Goal: Information Seeking & Learning: Check status

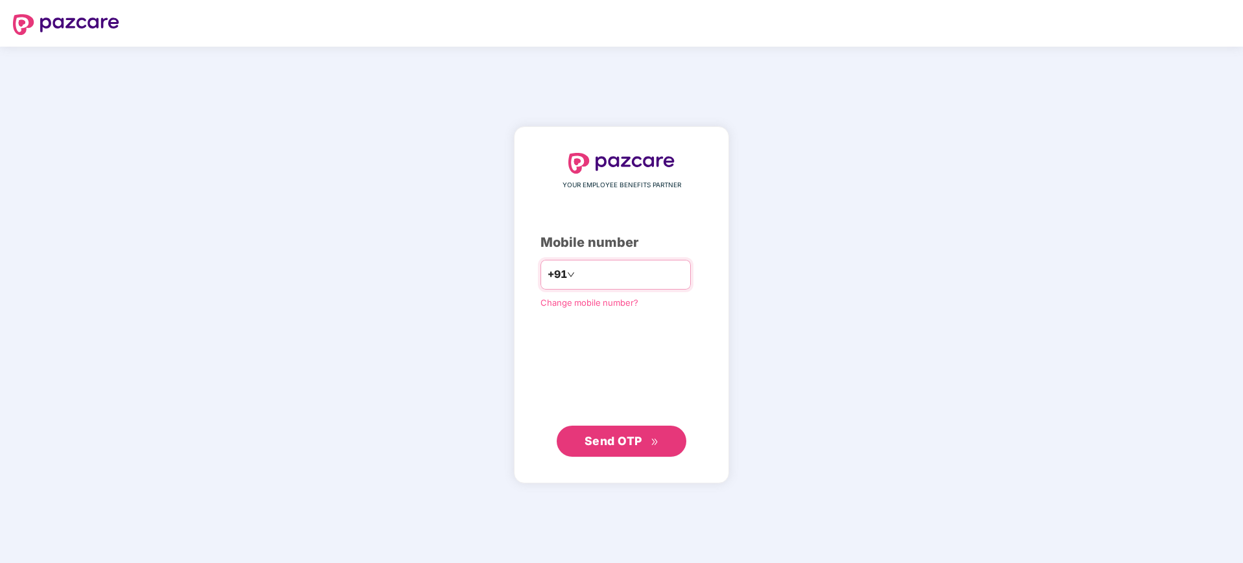
click at [593, 279] on input "number" at bounding box center [631, 275] width 106 height 21
type input "**********"
click at [618, 440] on span "Send OTP" at bounding box center [614, 441] width 58 height 14
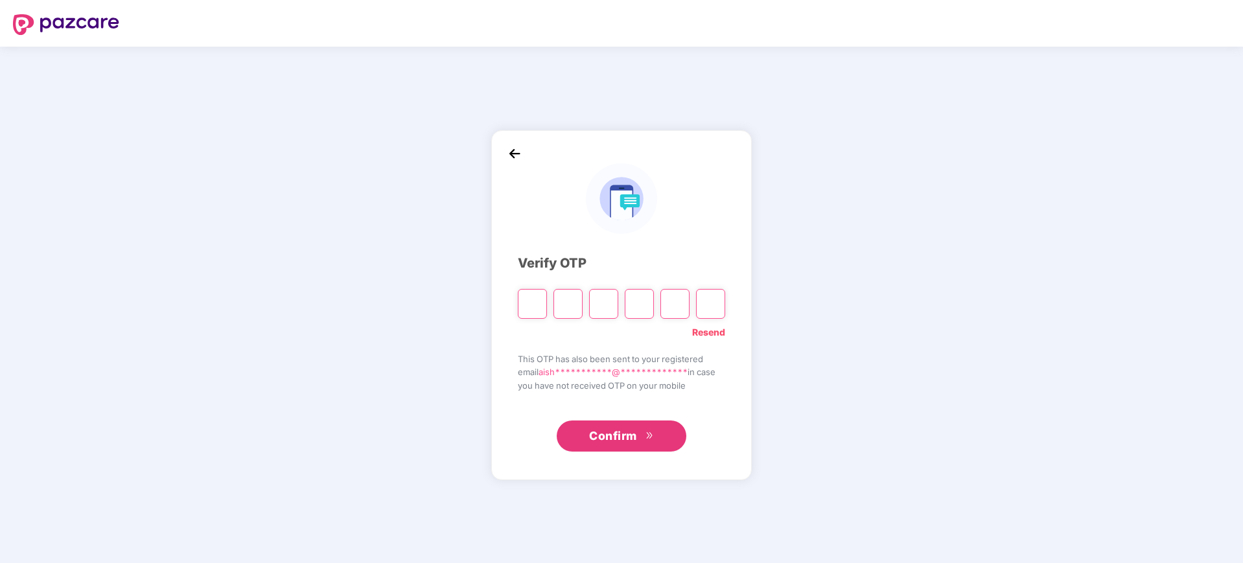
type input "*"
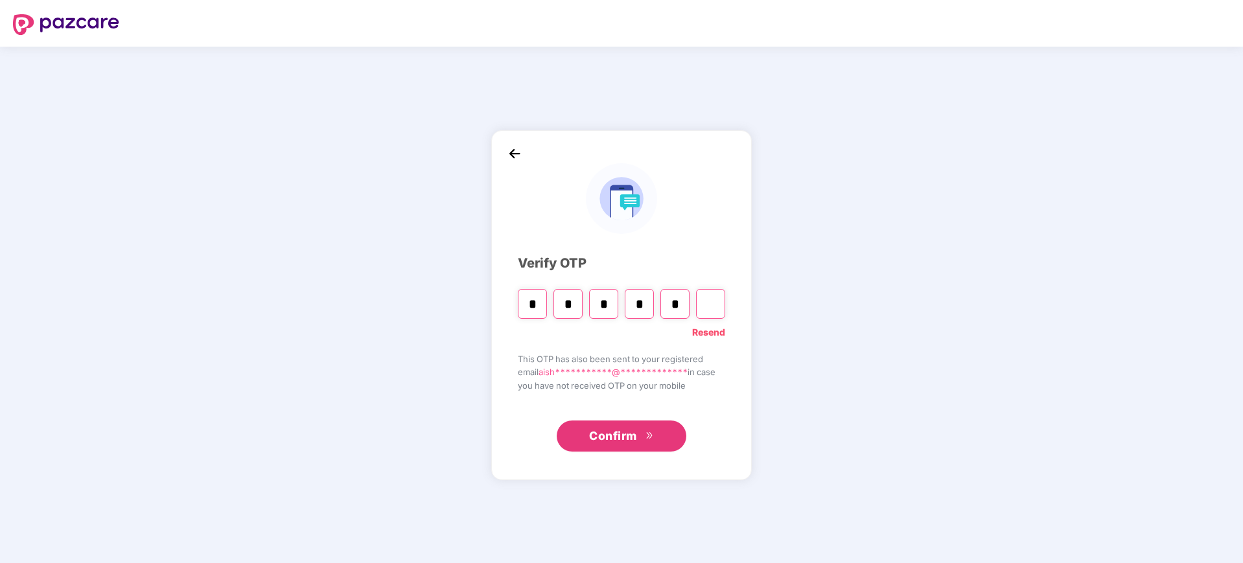
type input "*"
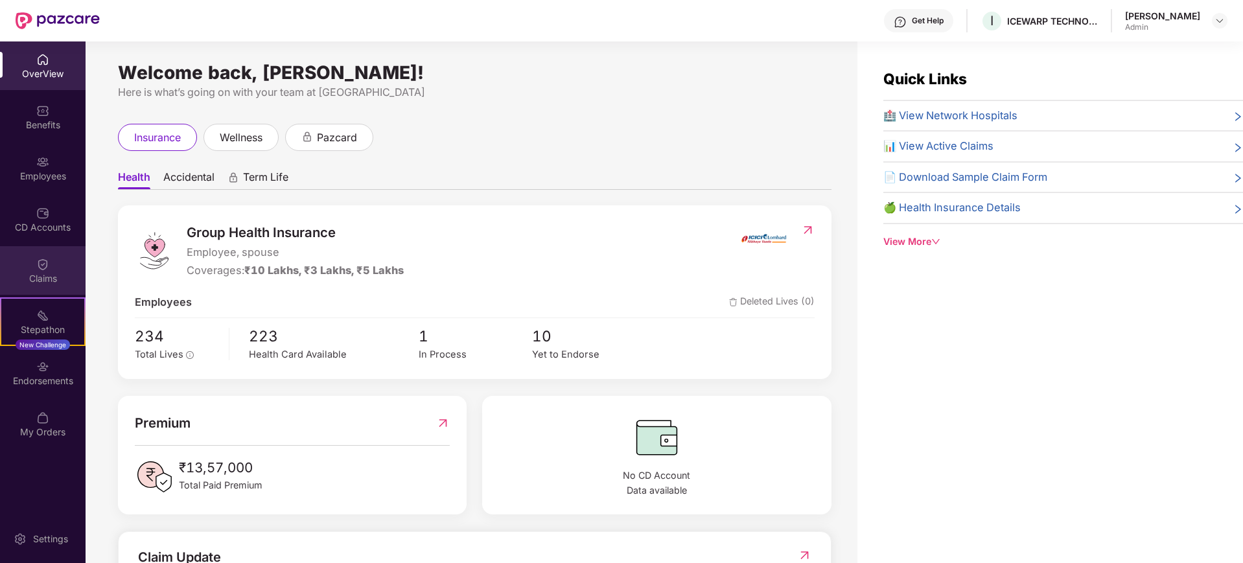
click at [50, 259] on div "Claims" at bounding box center [43, 270] width 86 height 49
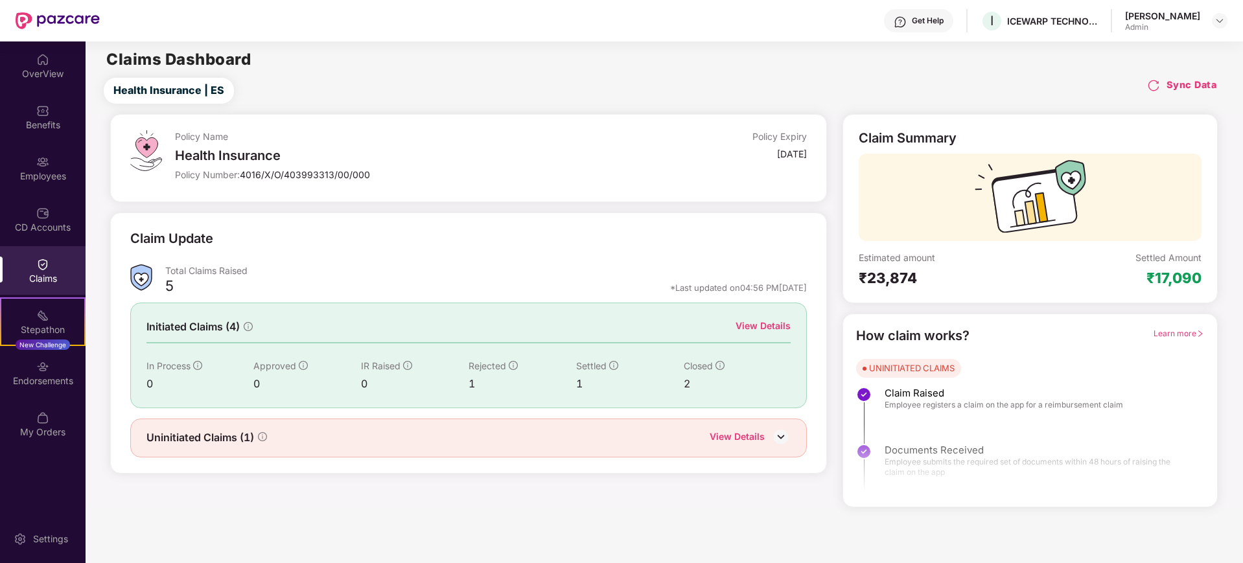
click at [594, 434] on div "Uninitiated Claims (1) View Details" at bounding box center [469, 438] width 645 height 17
click at [722, 446] on div "Uninitiated Claims (1) View Details" at bounding box center [468, 438] width 677 height 39
click at [734, 443] on div "View Details" at bounding box center [737, 438] width 55 height 17
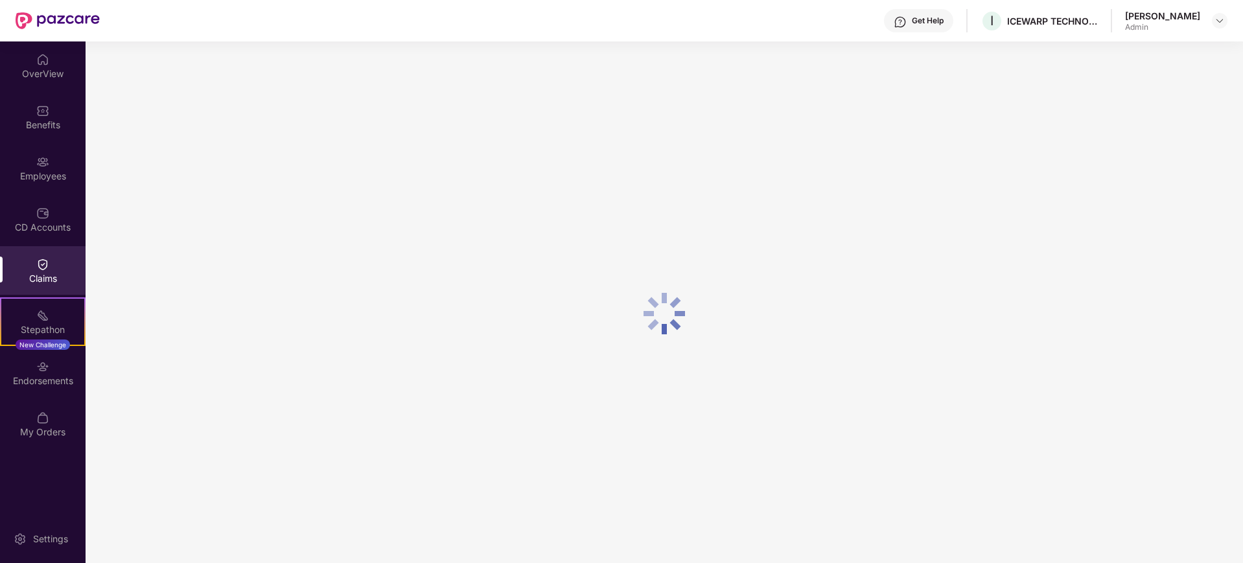
click at [741, 438] on div at bounding box center [665, 313] width 1158 height 544
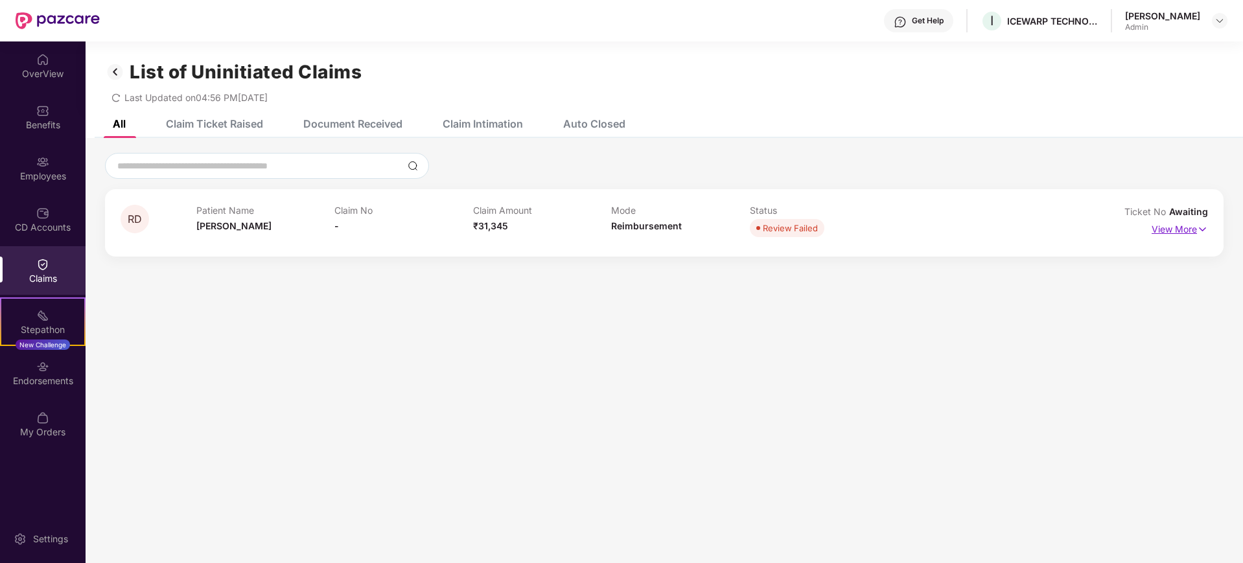
click at [1186, 228] on p "View More" at bounding box center [1180, 228] width 56 height 18
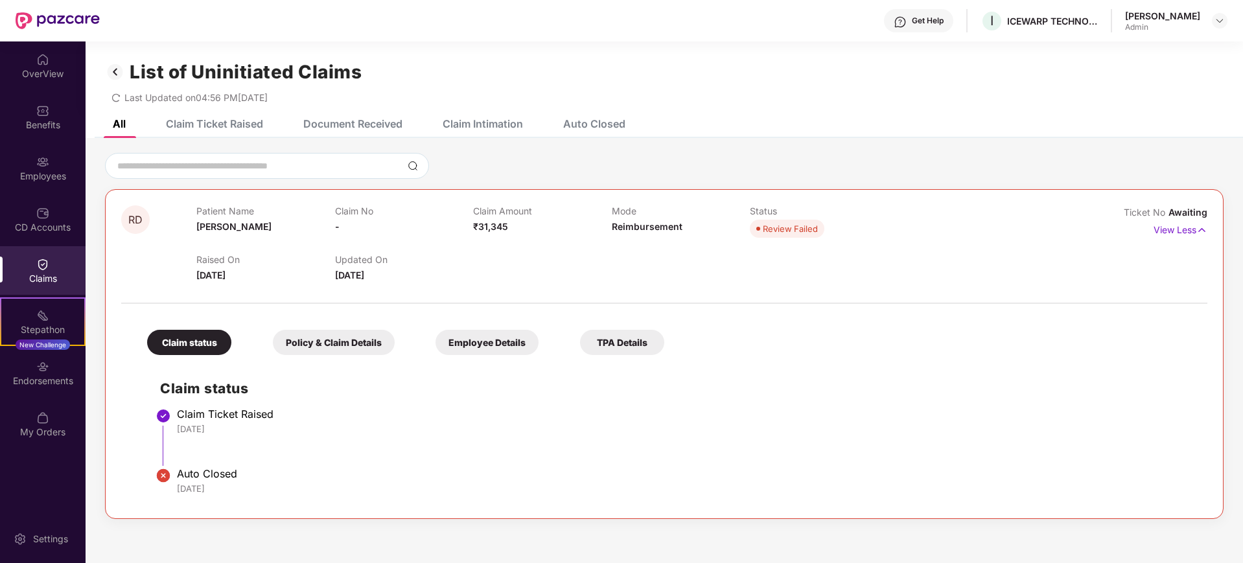
click at [231, 124] on div "Claim Ticket Raised" at bounding box center [214, 123] width 97 height 13
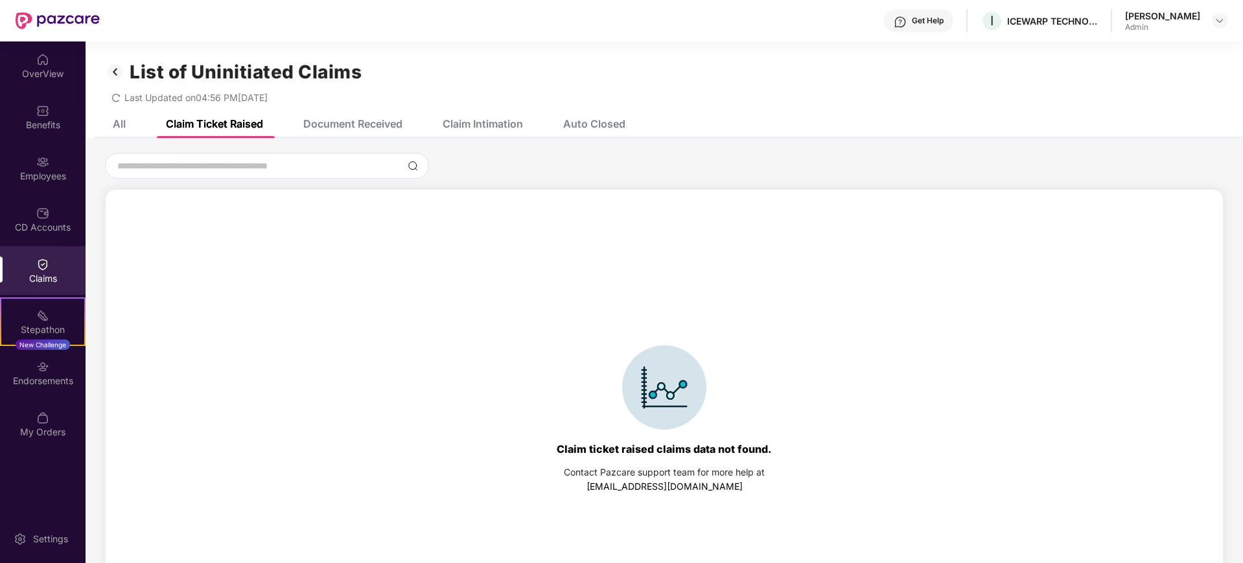
click at [334, 124] on div "Document Received" at bounding box center [352, 123] width 99 height 13
click at [116, 118] on div "All" at bounding box center [119, 123] width 13 height 13
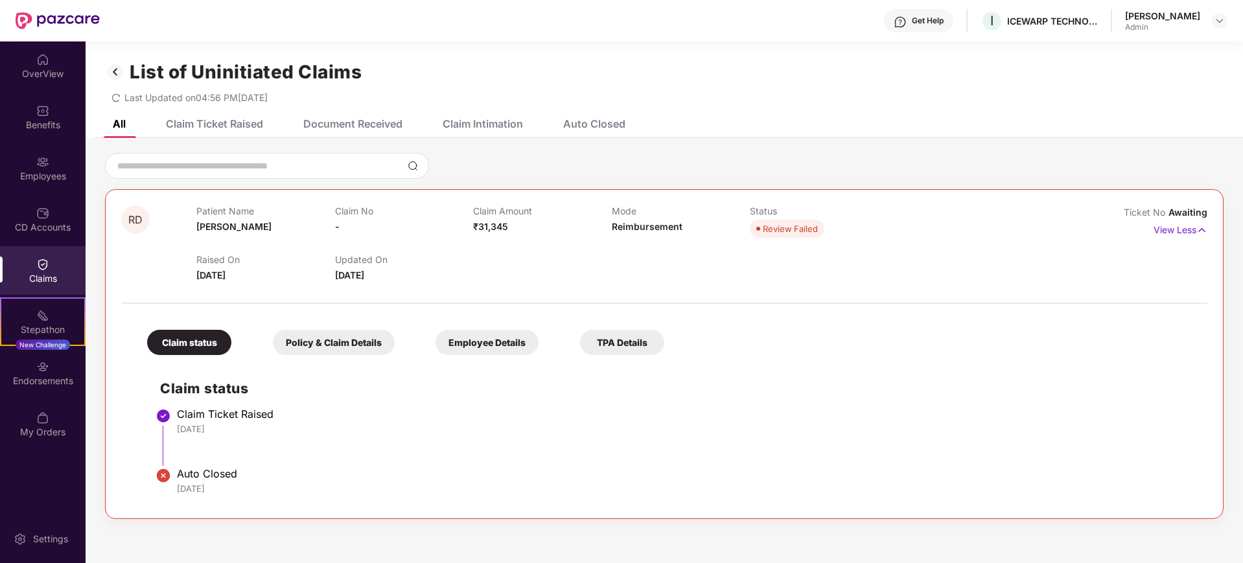
click at [47, 263] on img at bounding box center [42, 264] width 13 height 13
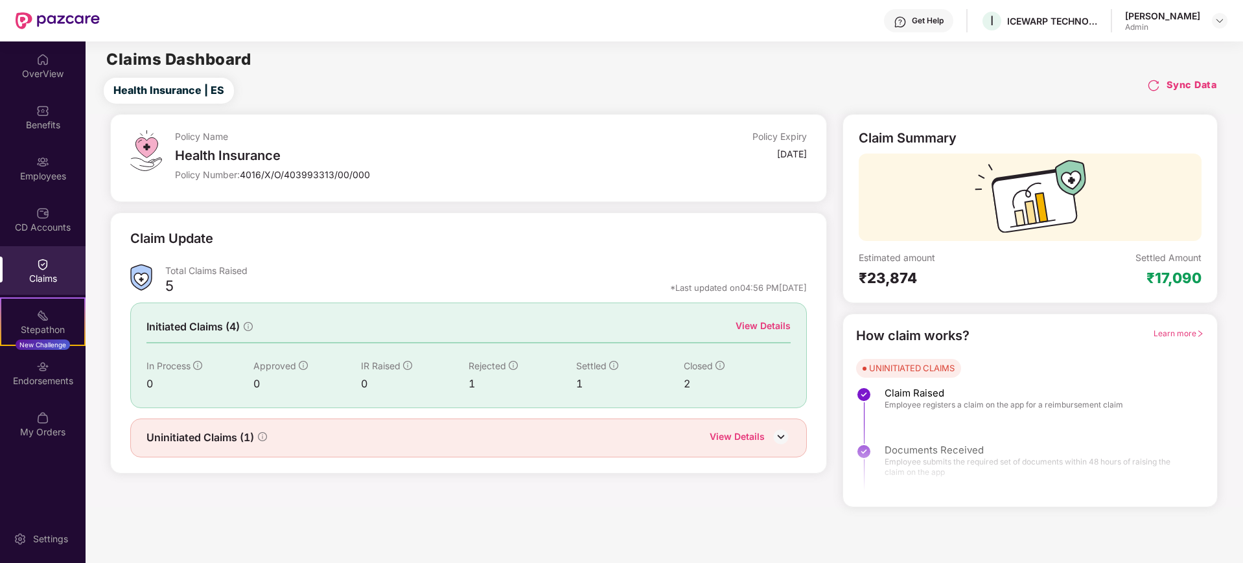
click at [736, 440] on div "View Details" at bounding box center [737, 438] width 55 height 17
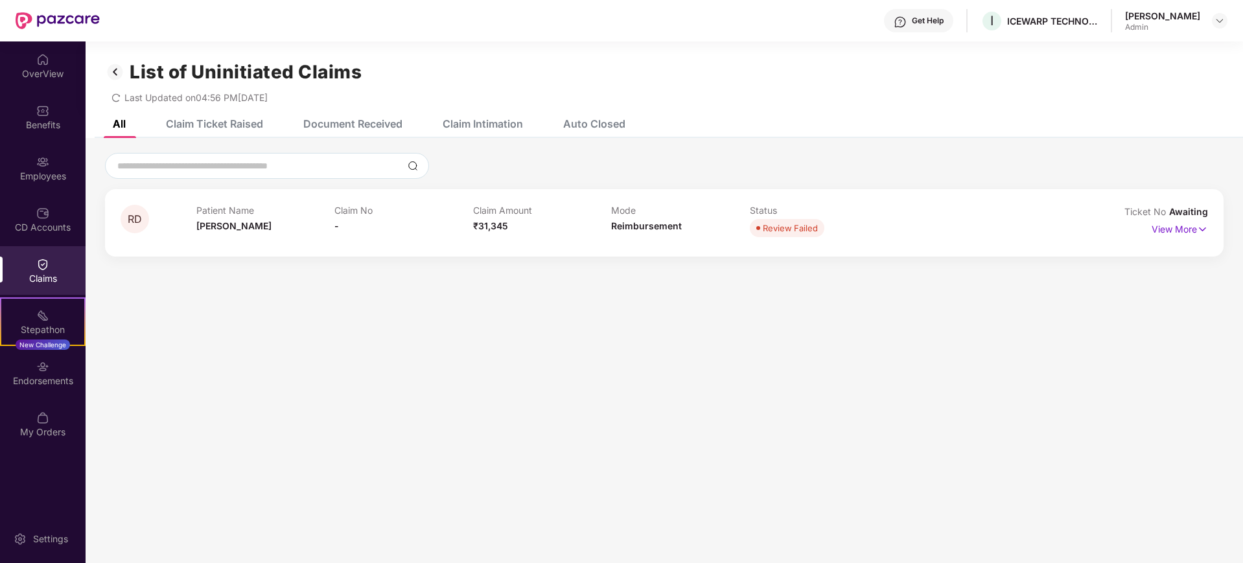
click at [347, 123] on div "Document Received" at bounding box center [352, 123] width 99 height 13
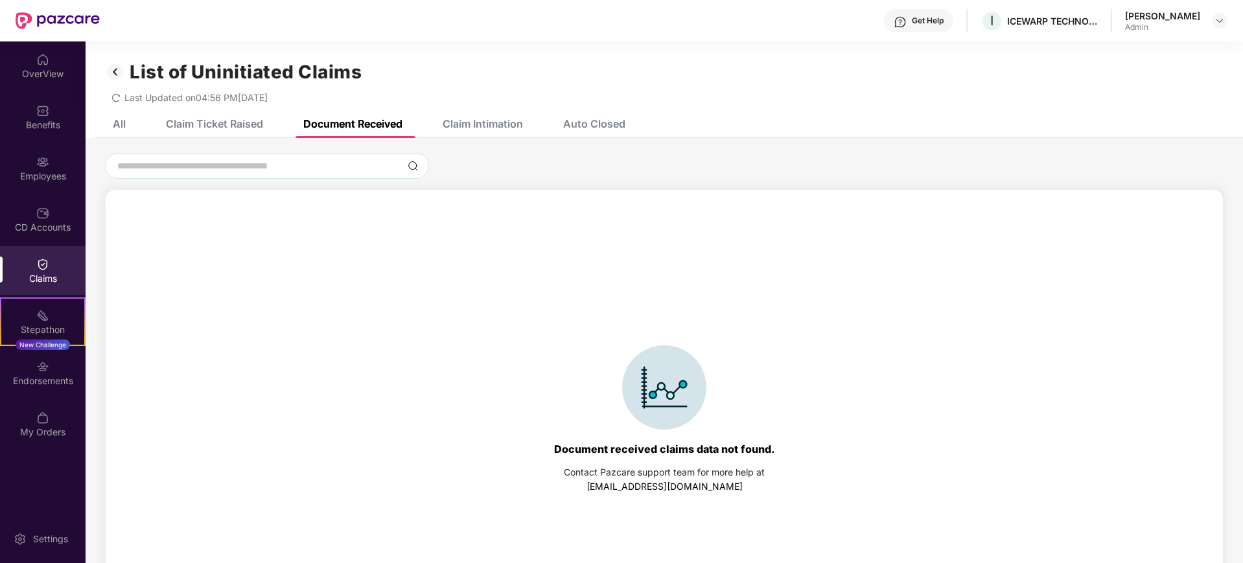
click at [43, 244] on div "OverView Benefits Employees CD Accounts Claims Stepathon New Challenge Endorsem…" at bounding box center [43, 246] width 86 height 410
click at [118, 126] on div "All" at bounding box center [119, 123] width 13 height 13
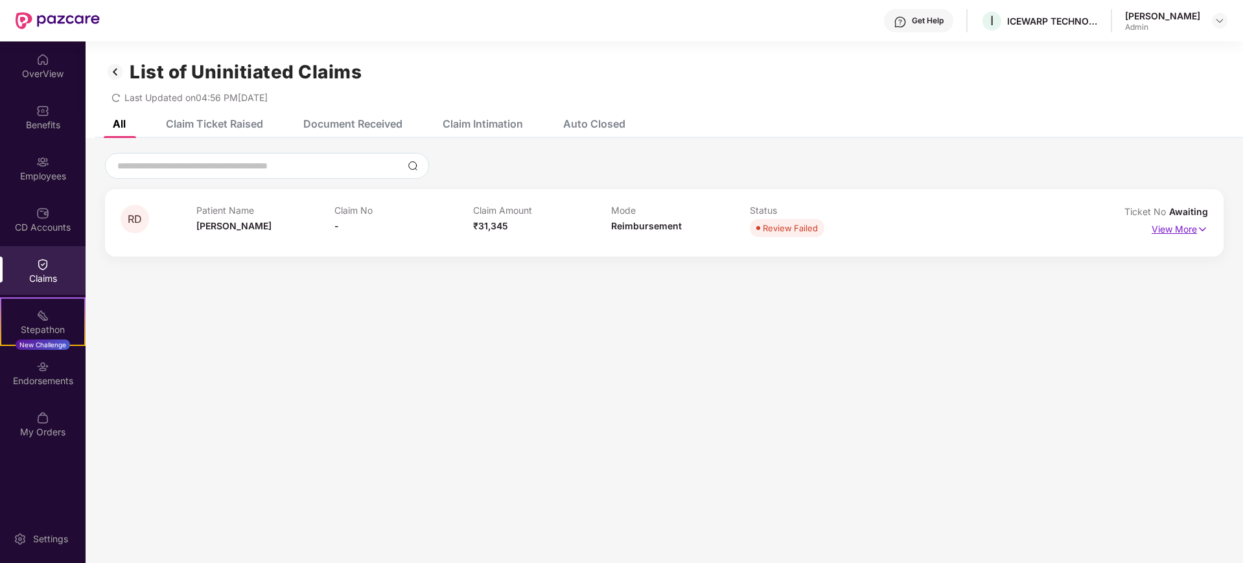
click at [1186, 224] on p "View More" at bounding box center [1180, 228] width 56 height 18
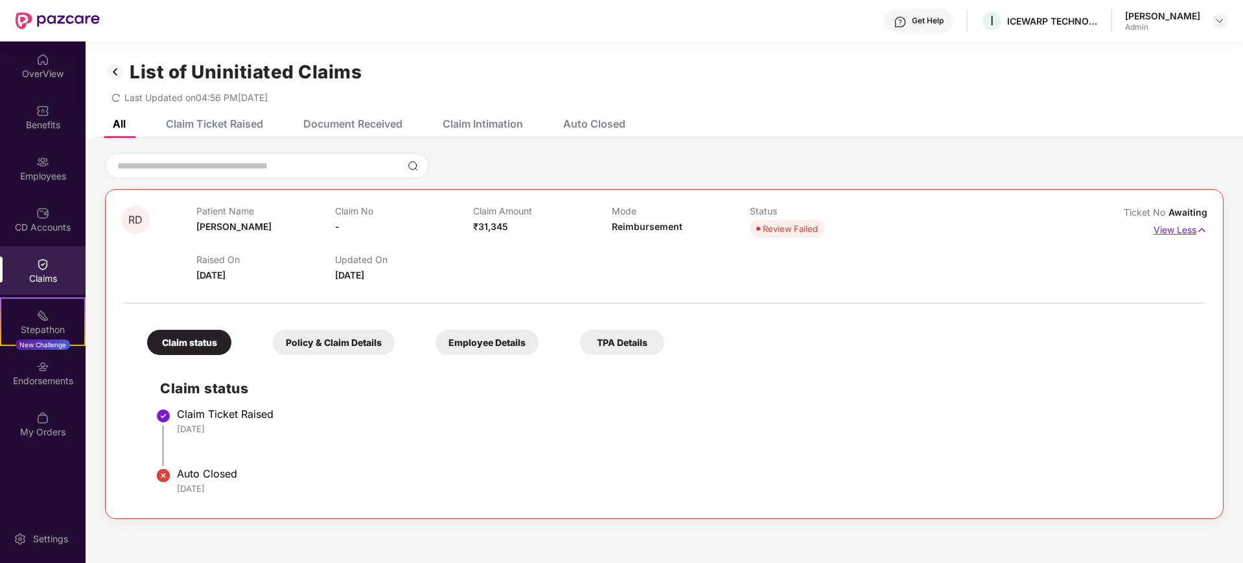
click at [1186, 224] on p "View Less" at bounding box center [1181, 229] width 54 height 18
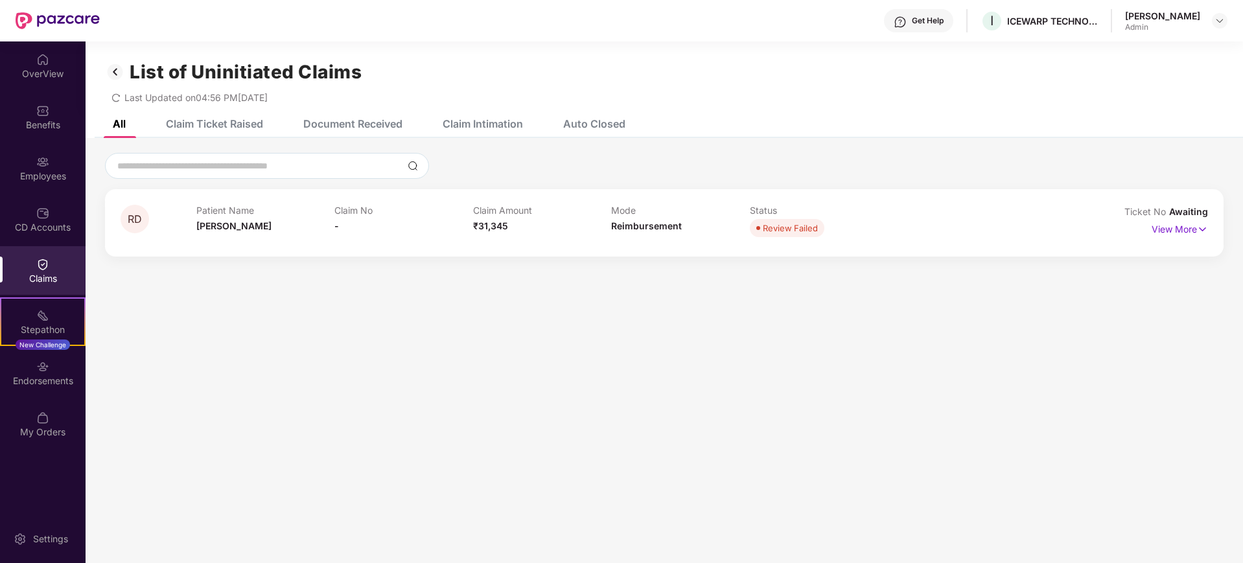
click at [501, 127] on div "Claim Intimation" at bounding box center [483, 123] width 80 height 13
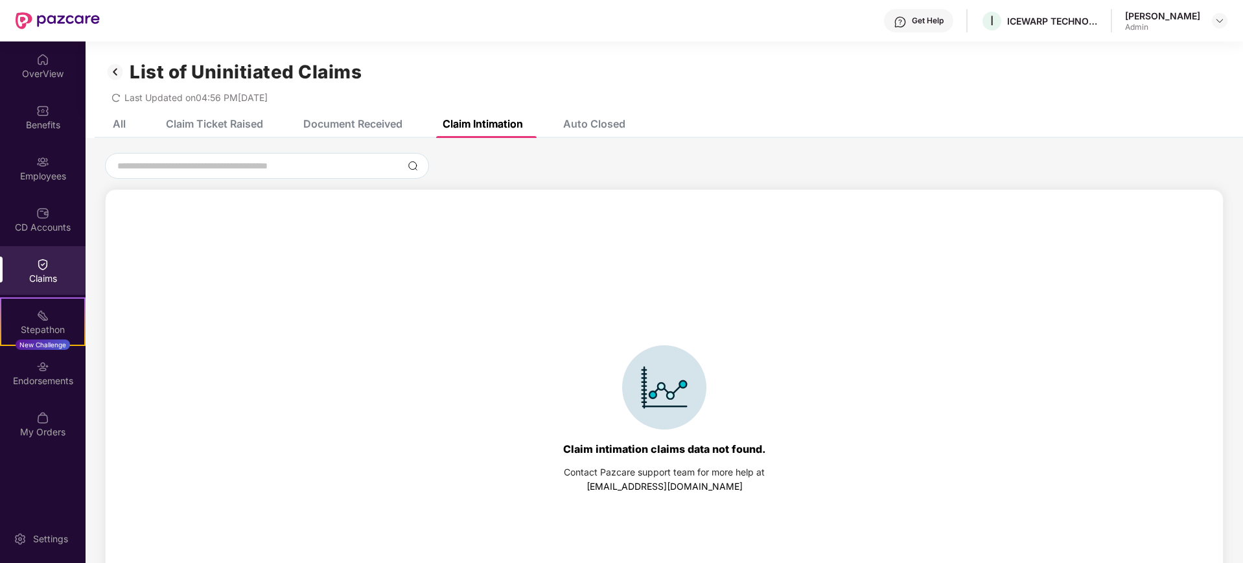
click at [585, 123] on div "Auto Closed" at bounding box center [594, 123] width 62 height 13
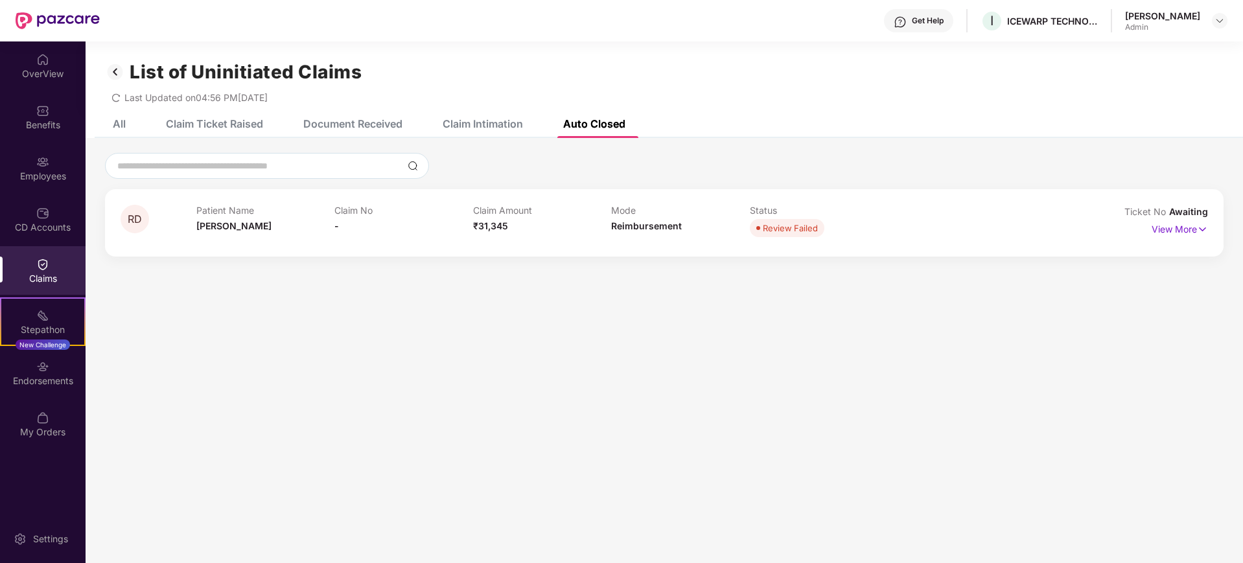
click at [341, 129] on div "Document Received" at bounding box center [352, 123] width 99 height 13
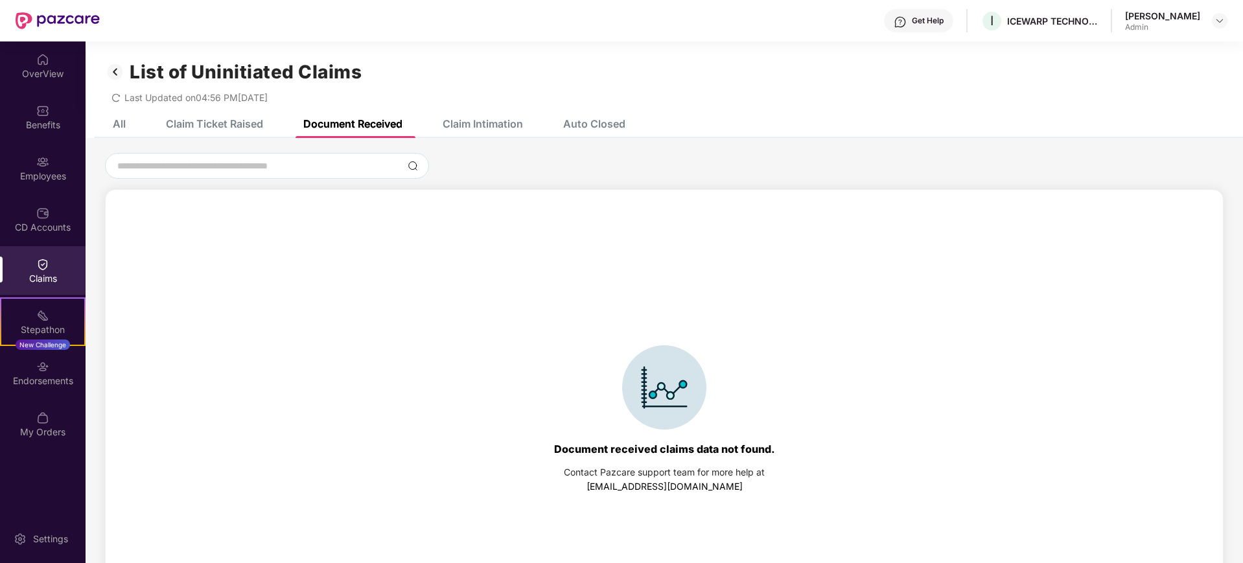
drag, startPoint x: 220, startPoint y: 126, endPoint x: 211, endPoint y: 141, distance: 17.8
click at [220, 126] on div "Claim Ticket Raised" at bounding box center [214, 123] width 97 height 13
click at [134, 128] on div "All Claim Ticket Raised Document Received Claim Intimation Auto Closed" at bounding box center [359, 124] width 532 height 29
click at [117, 74] on img at bounding box center [115, 72] width 21 height 22
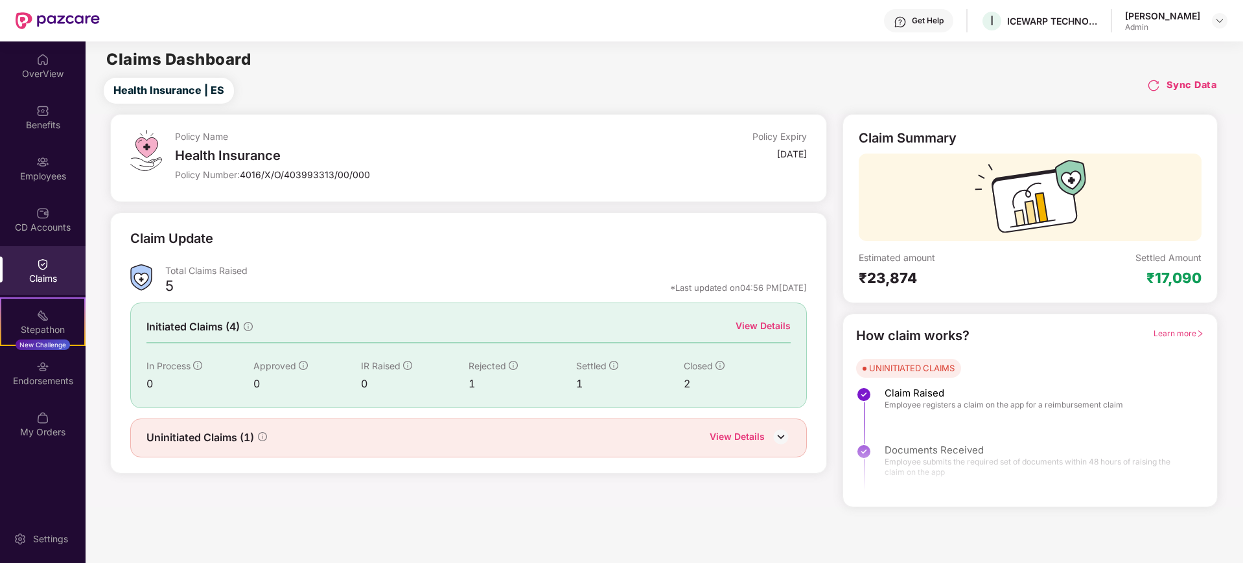
click at [773, 327] on div "View Details" at bounding box center [763, 326] width 55 height 14
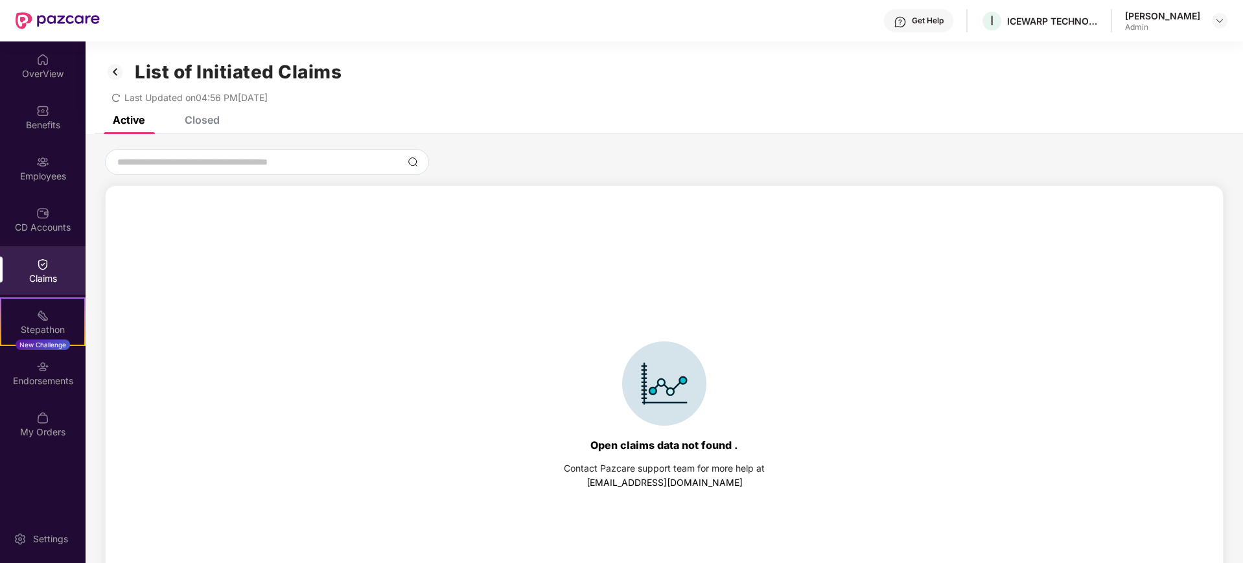
click at [187, 126] on div "Closed" at bounding box center [192, 120] width 54 height 29
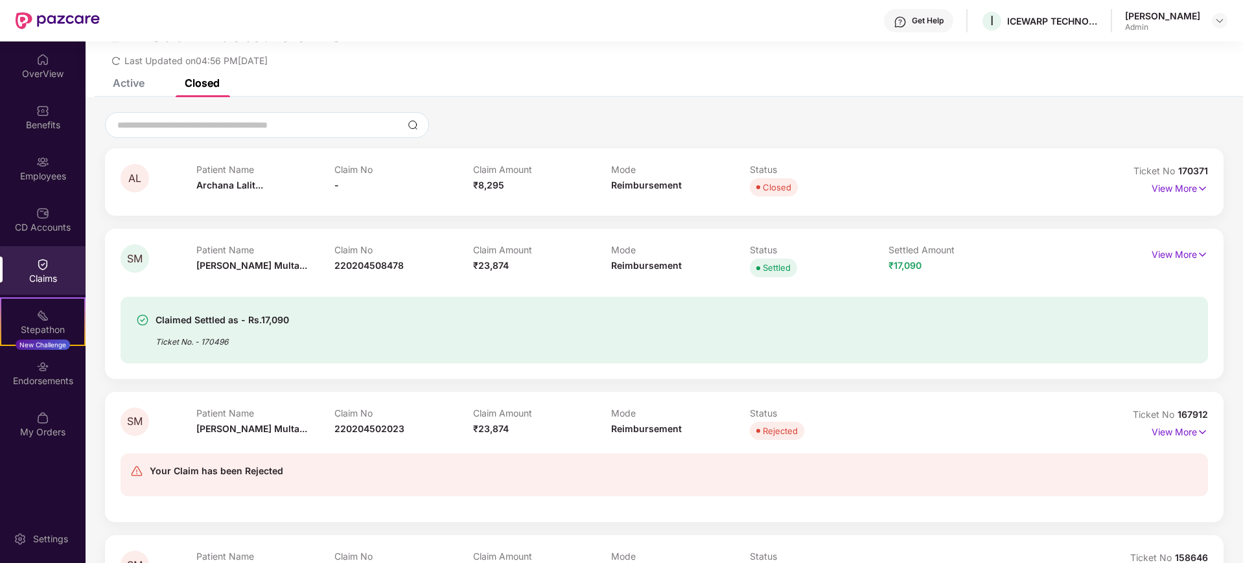
scroll to position [9, 0]
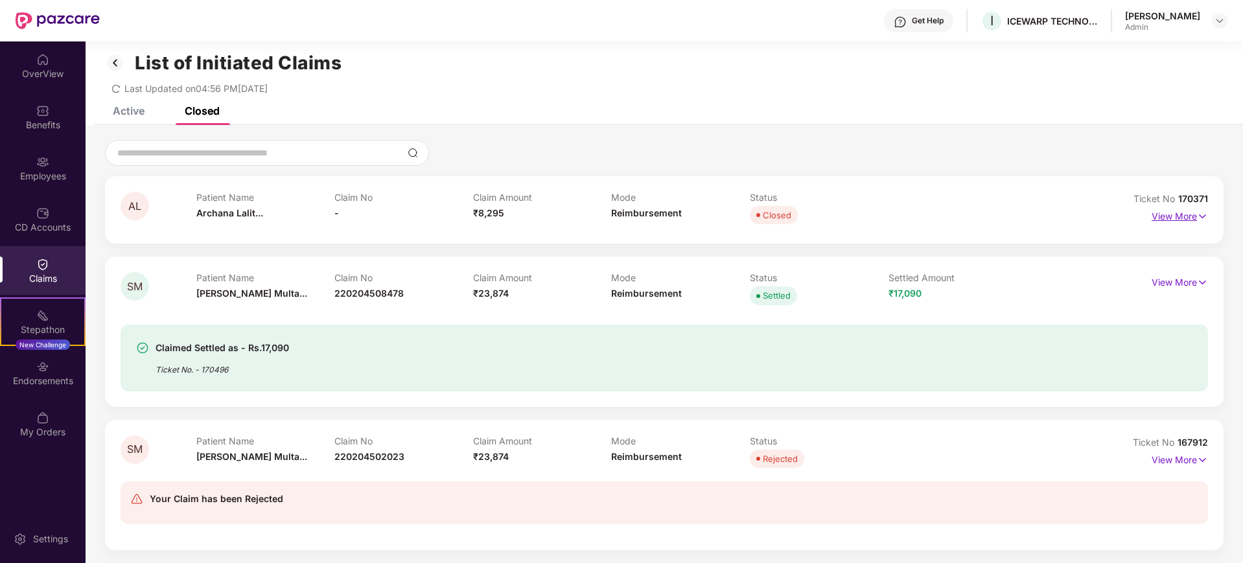
click at [1179, 223] on p "View More" at bounding box center [1180, 215] width 56 height 18
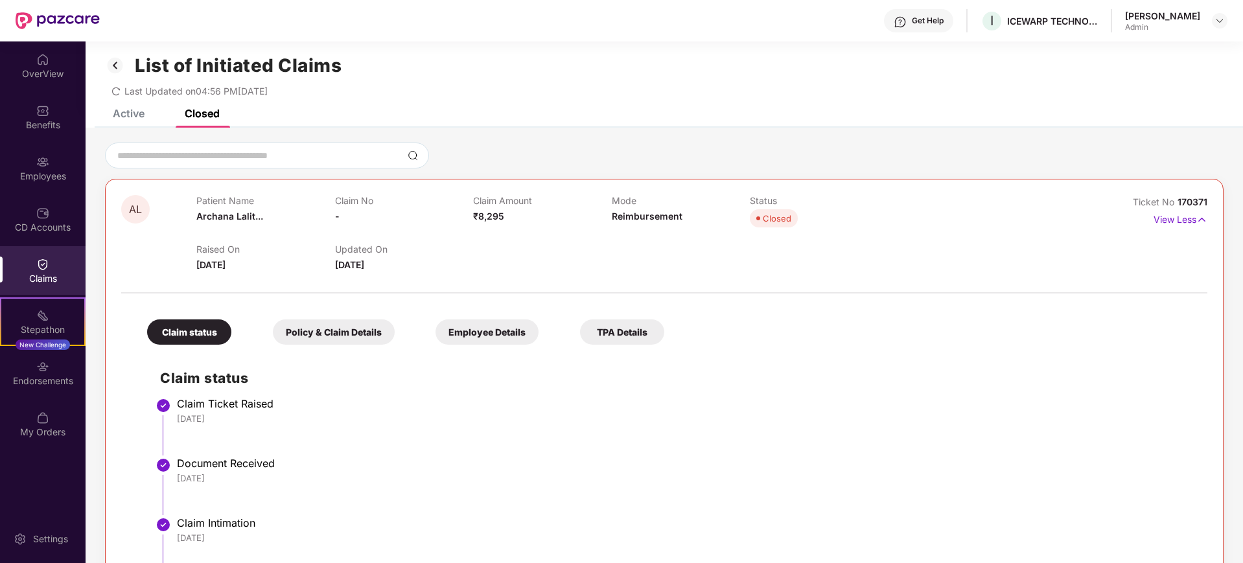
scroll to position [0, 0]
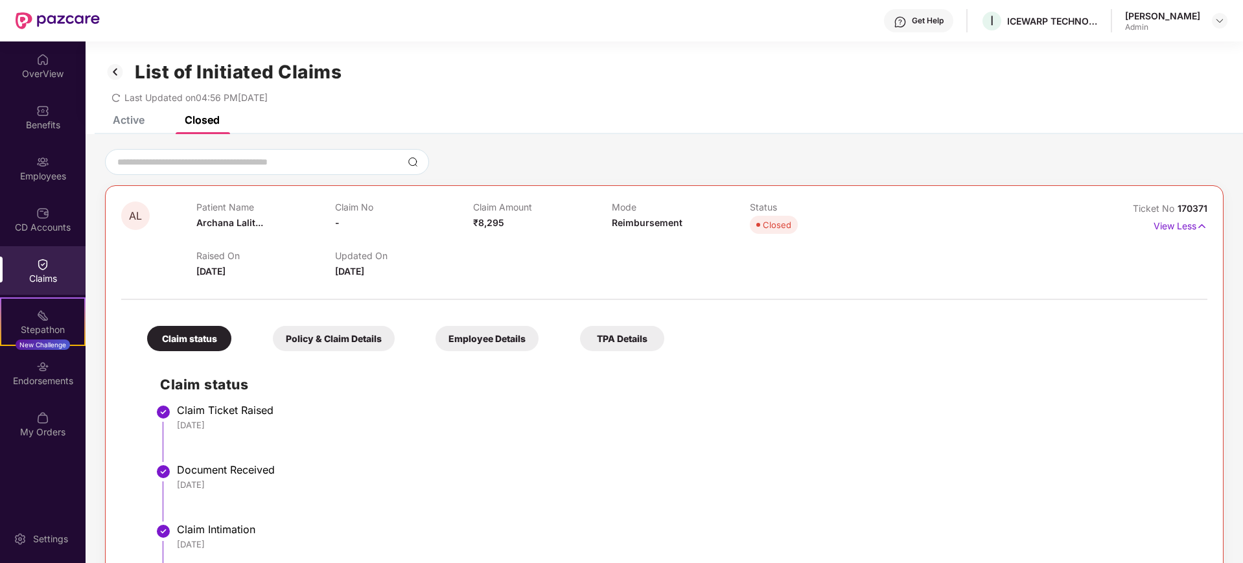
click at [775, 224] on div "Closed" at bounding box center [777, 224] width 29 height 13
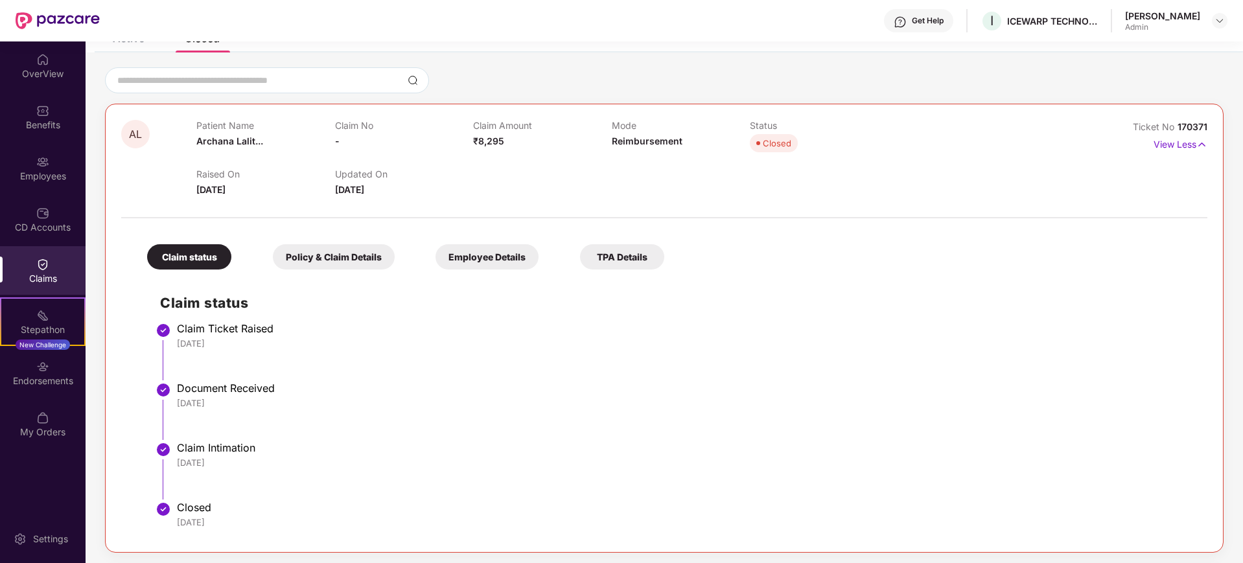
scroll to position [81, 0]
click at [185, 266] on div "Claim status" at bounding box center [189, 257] width 84 height 25
click at [189, 258] on div "Claim status" at bounding box center [189, 257] width 84 height 25
click at [299, 265] on div "Policy & Claim Details" at bounding box center [334, 257] width 122 height 25
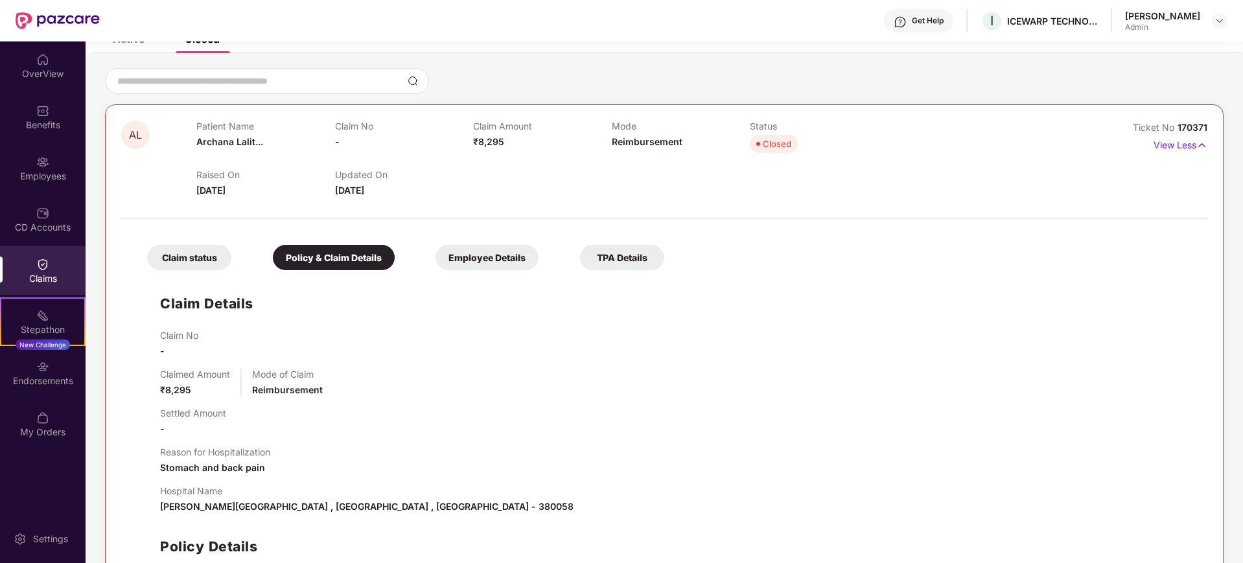
click at [474, 257] on div "Employee Details" at bounding box center [487, 257] width 103 height 25
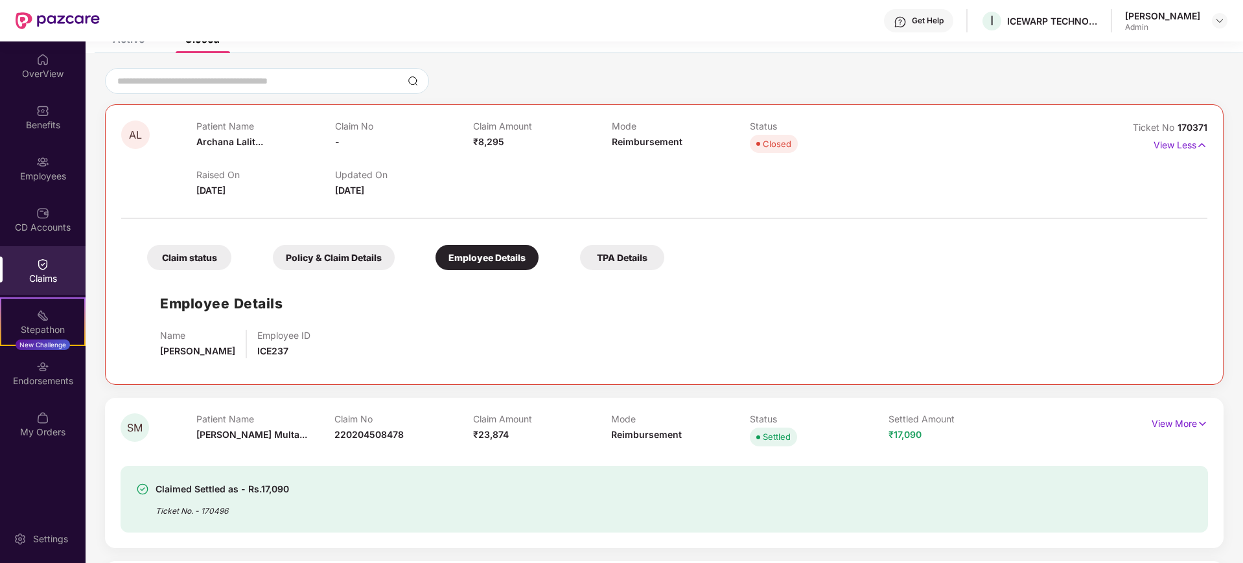
click at [625, 263] on div "TPA Details" at bounding box center [622, 257] width 84 height 25
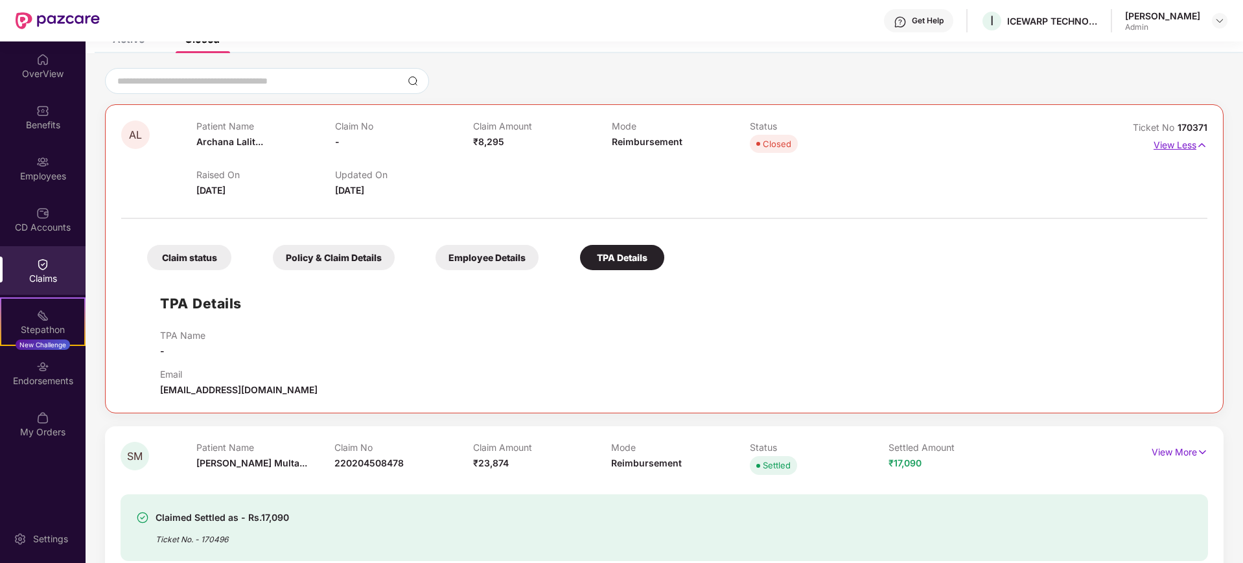
click at [1178, 139] on p "View Less" at bounding box center [1181, 144] width 54 height 18
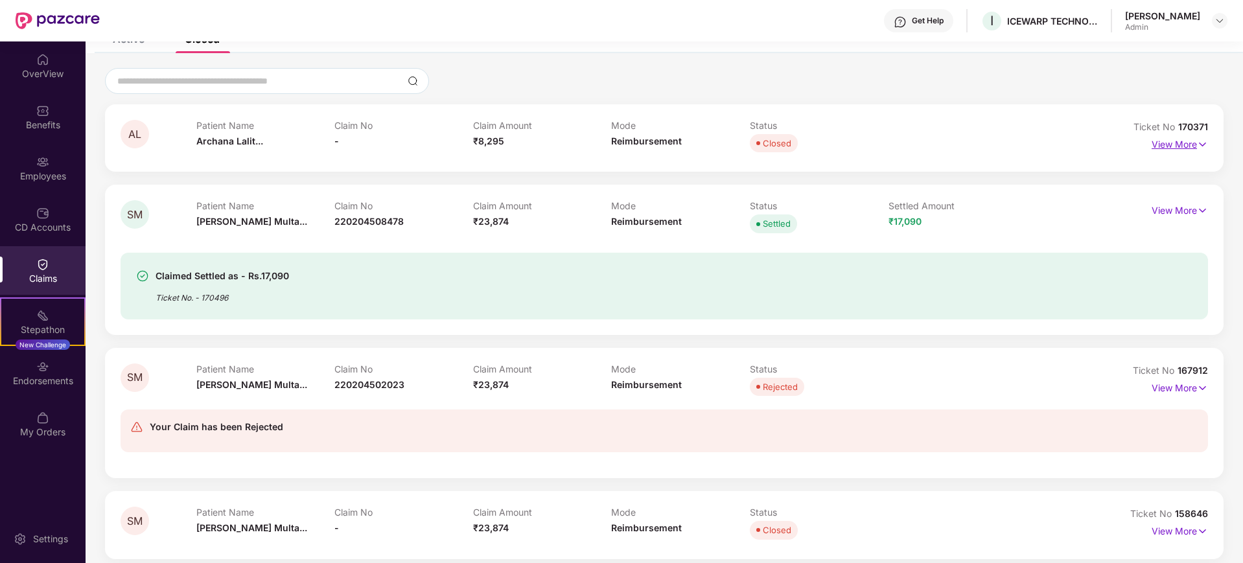
click at [1178, 141] on p "View More" at bounding box center [1180, 143] width 56 height 18
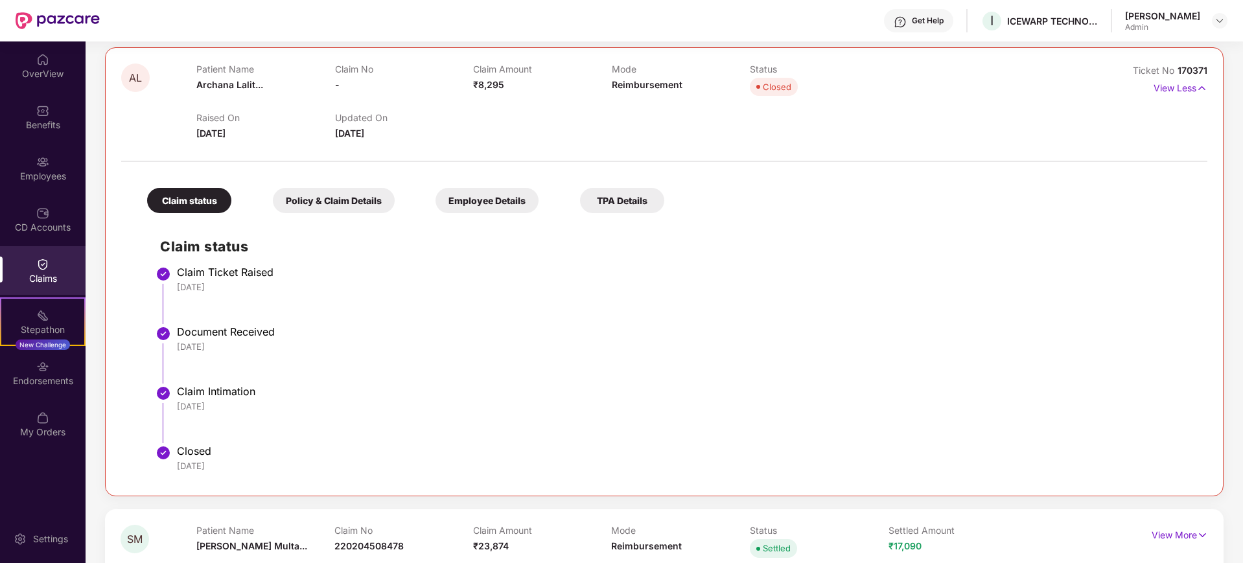
scroll to position [162, 0]
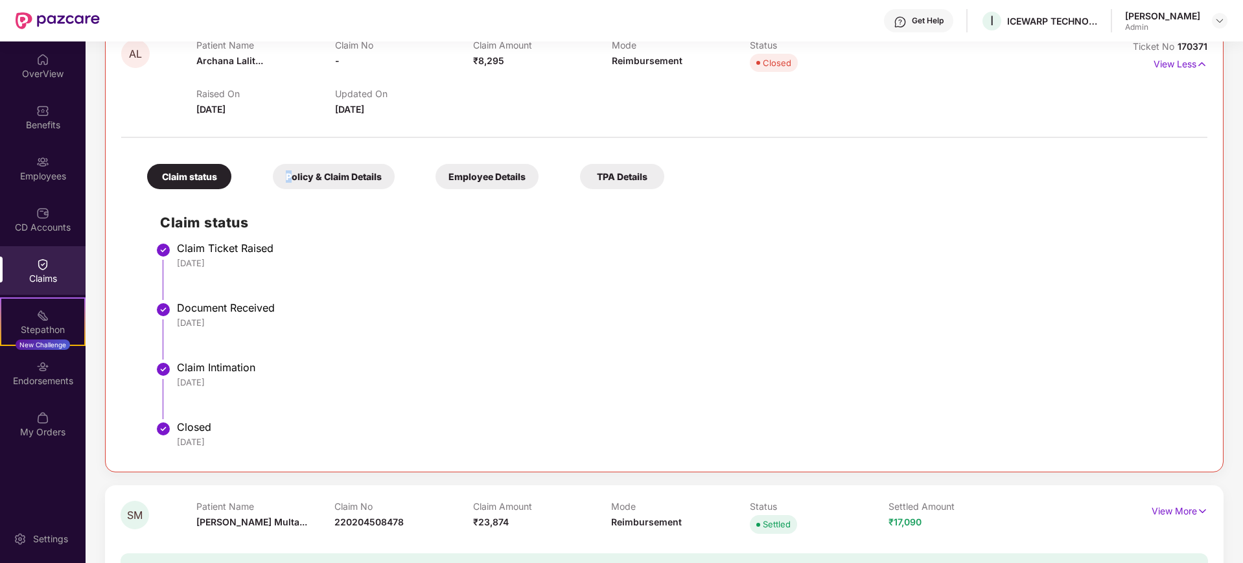
click at [289, 187] on div "Policy & Claim Details" at bounding box center [334, 176] width 122 height 25
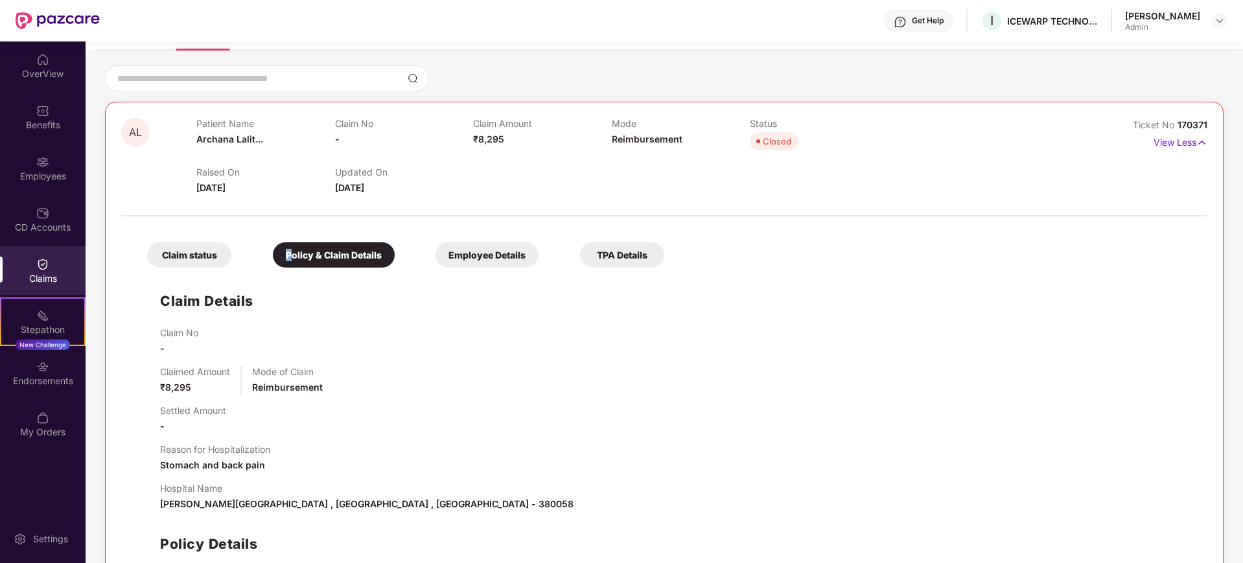
scroll to position [81, 0]
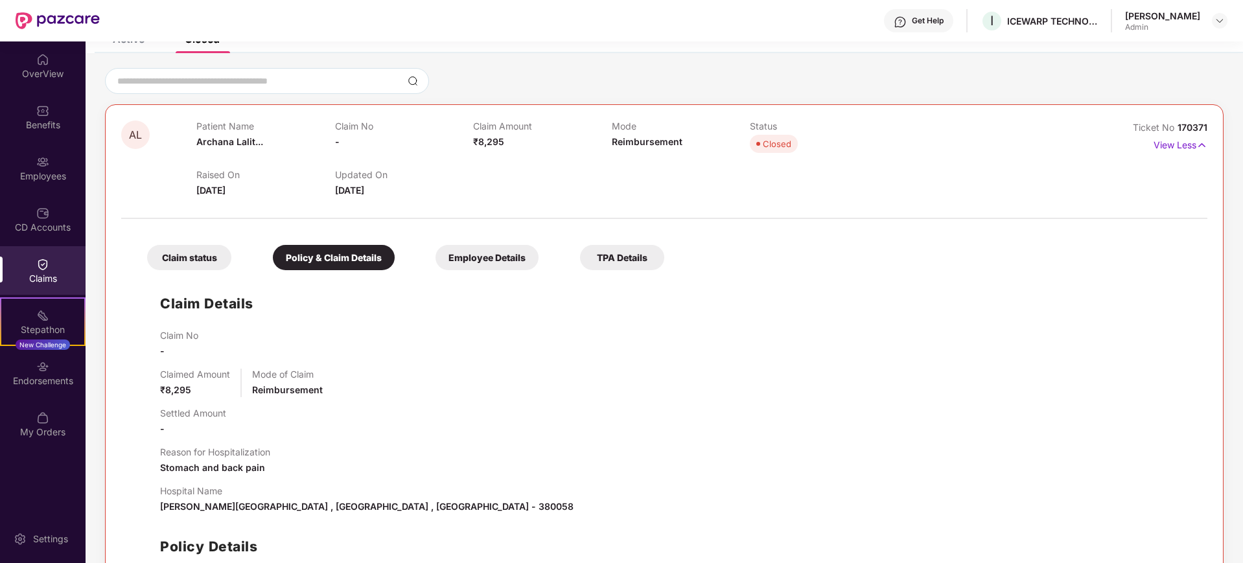
click at [189, 268] on div "Claim status" at bounding box center [189, 257] width 84 height 25
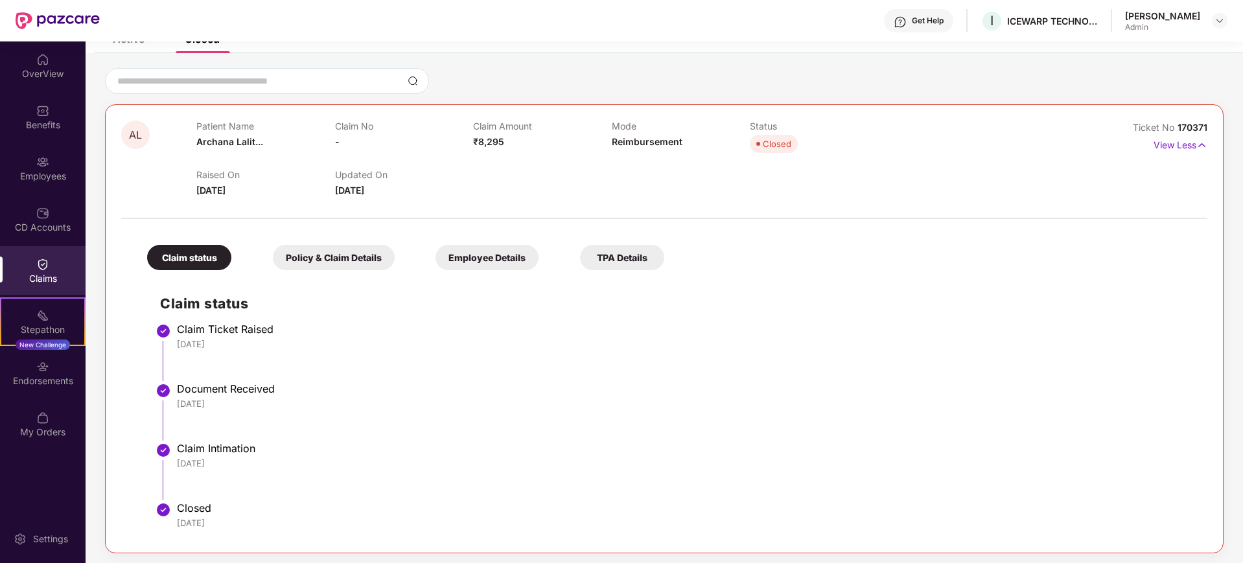
click at [602, 257] on div "TPA Details" at bounding box center [622, 257] width 84 height 25
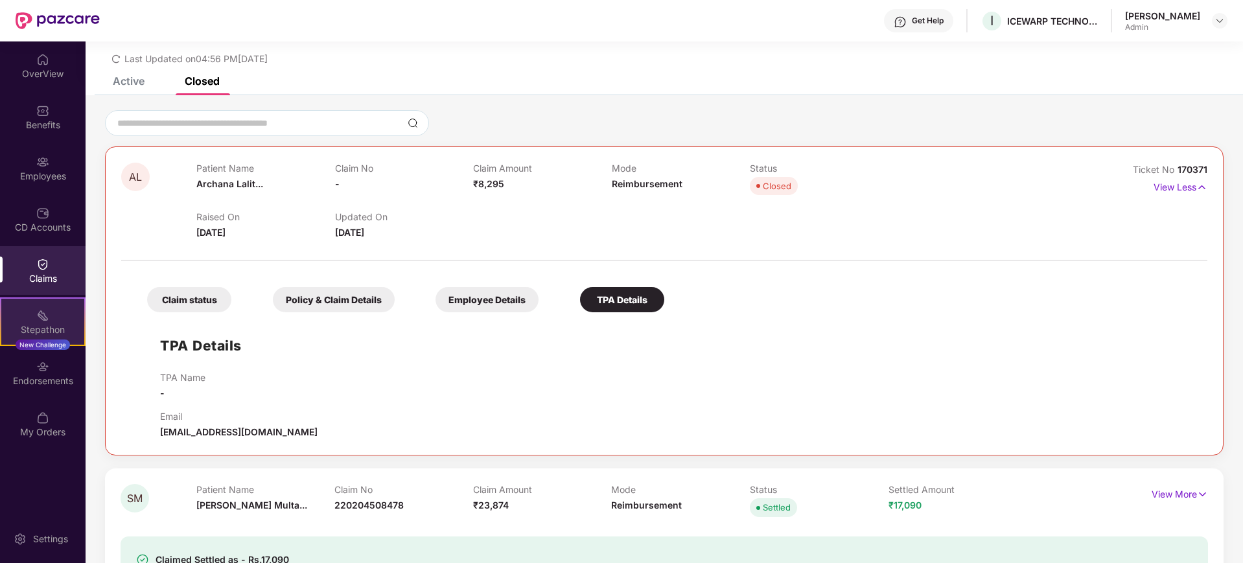
scroll to position [0, 0]
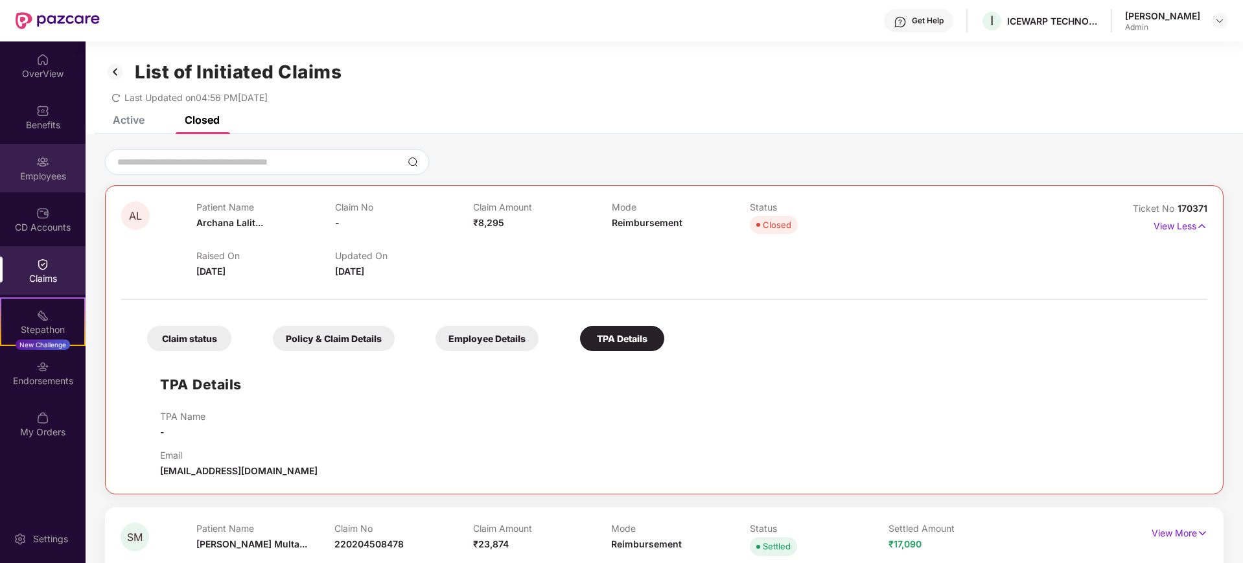
click at [45, 180] on div "Employees" at bounding box center [43, 176] width 86 height 13
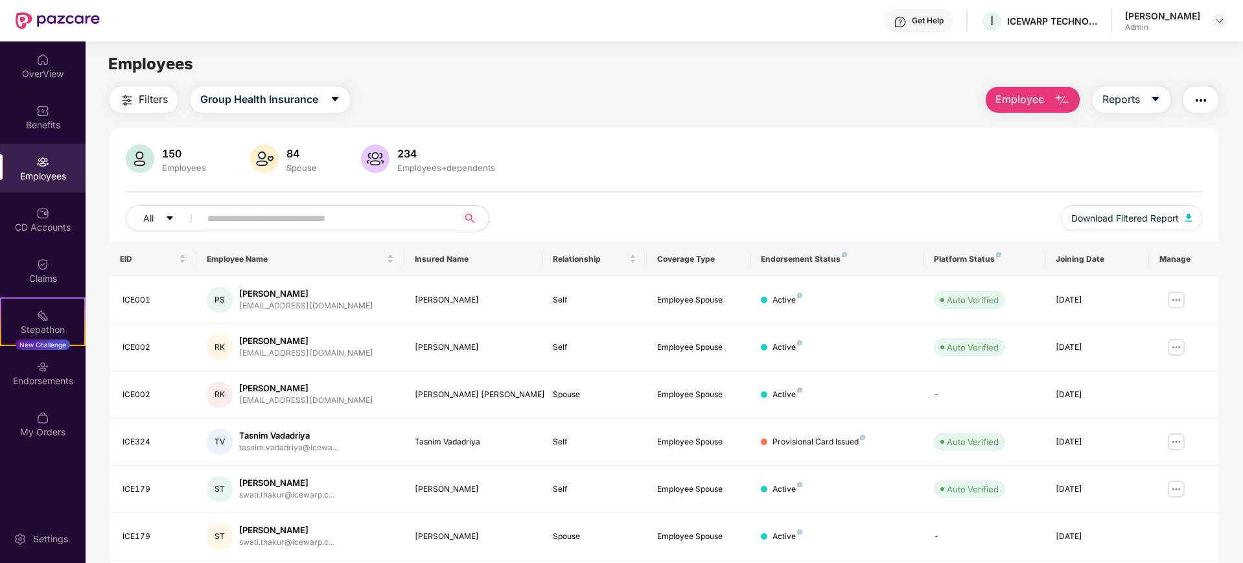
click at [258, 219] on input "text" at bounding box center [323, 218] width 233 height 19
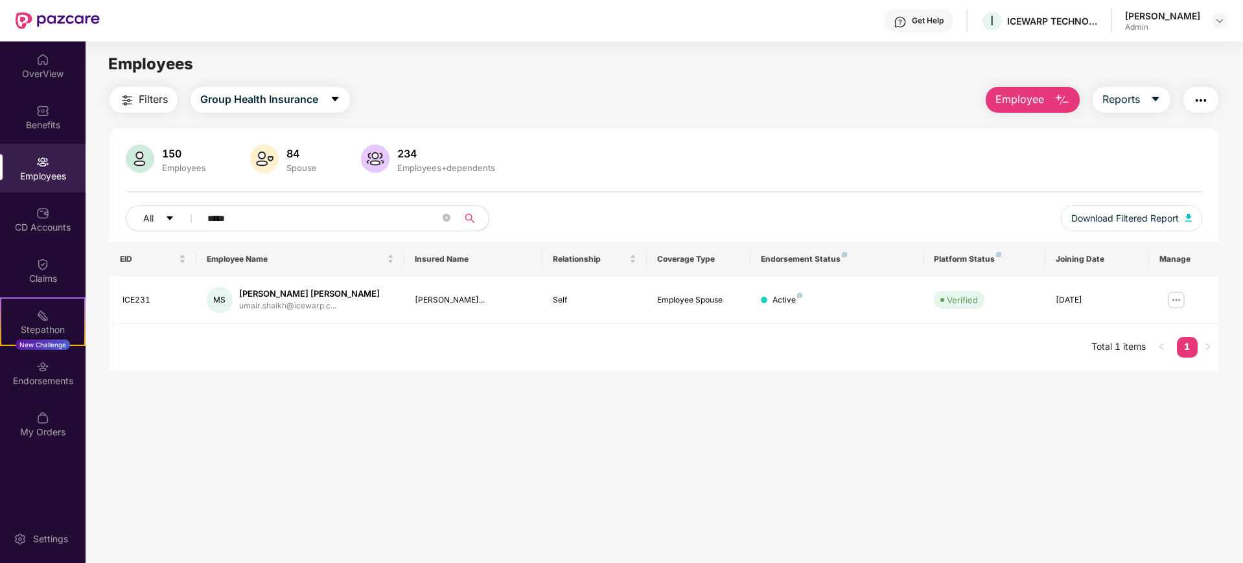
drag, startPoint x: 260, startPoint y: 218, endPoint x: 121, endPoint y: 215, distance: 139.4
click at [121, 215] on div "150 Employees 84 Spouse 234 Employees+dependents All ***** Download Filtered Re…" at bounding box center [664, 193] width 1109 height 97
type input "****"
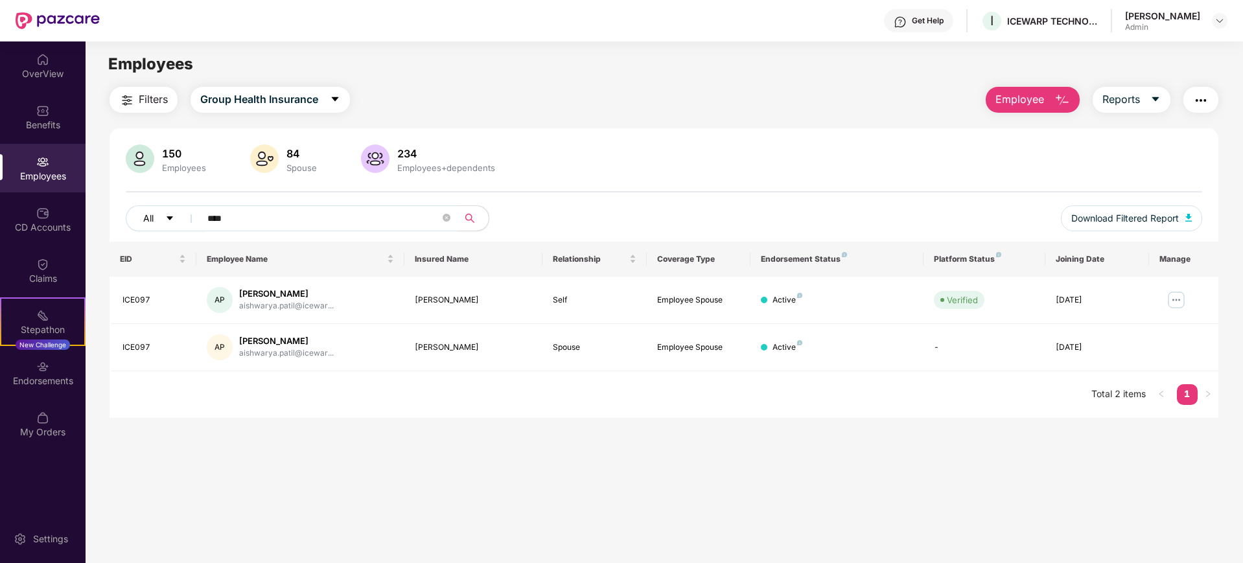
drag, startPoint x: 237, startPoint y: 217, endPoint x: 178, endPoint y: 218, distance: 59.0
click at [178, 218] on div "All ****" at bounding box center [440, 219] width 628 height 26
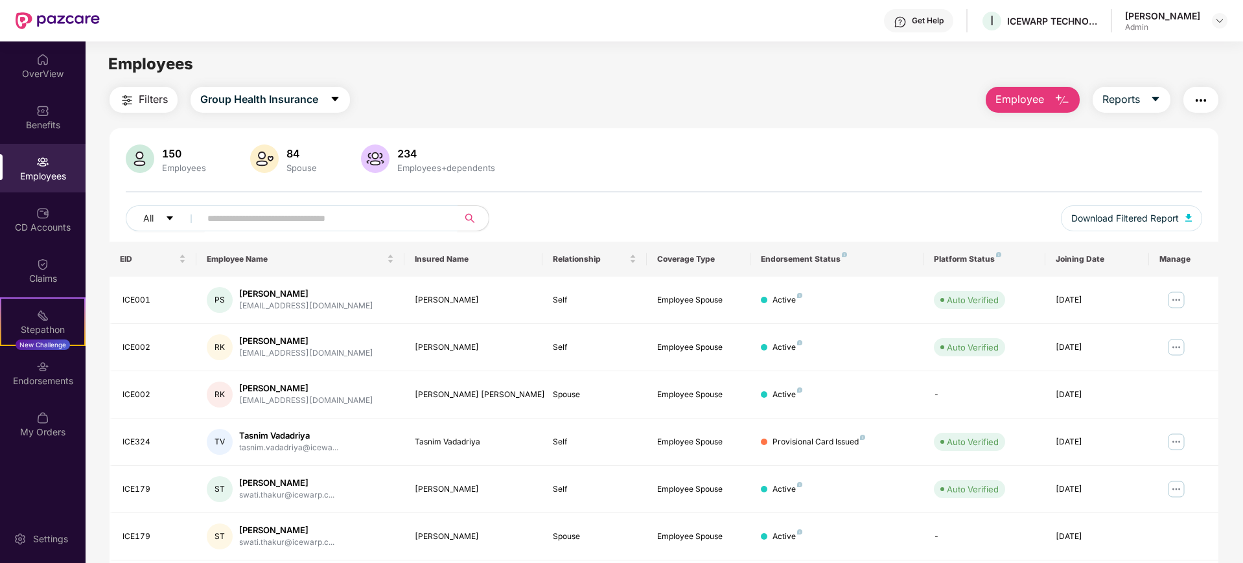
click at [270, 227] on input "text" at bounding box center [323, 218] width 233 height 19
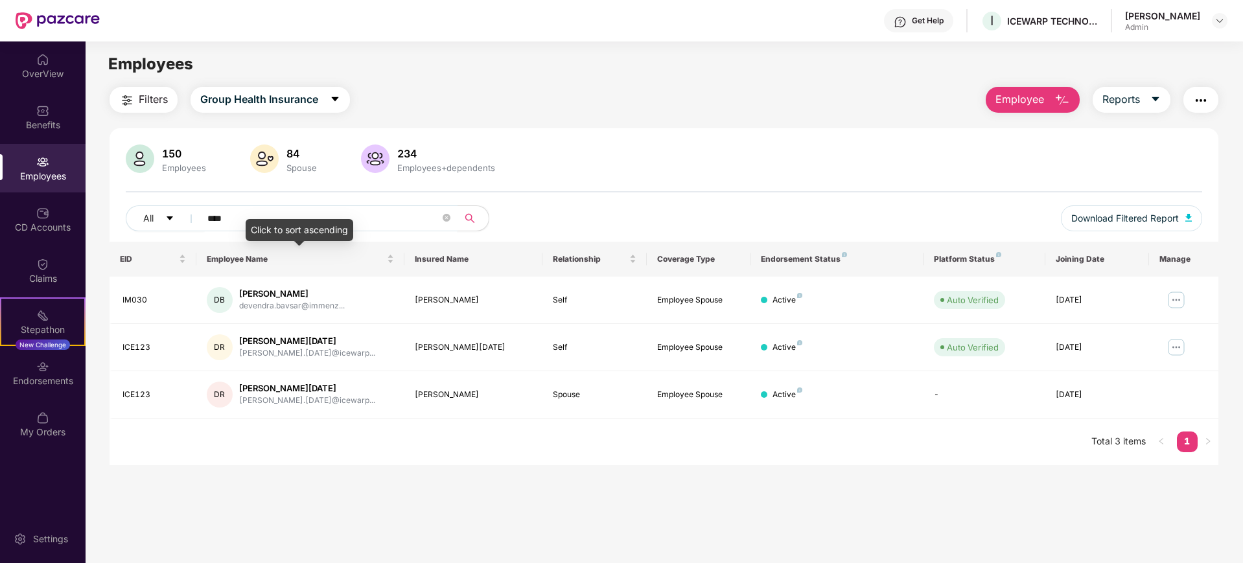
type input "****"
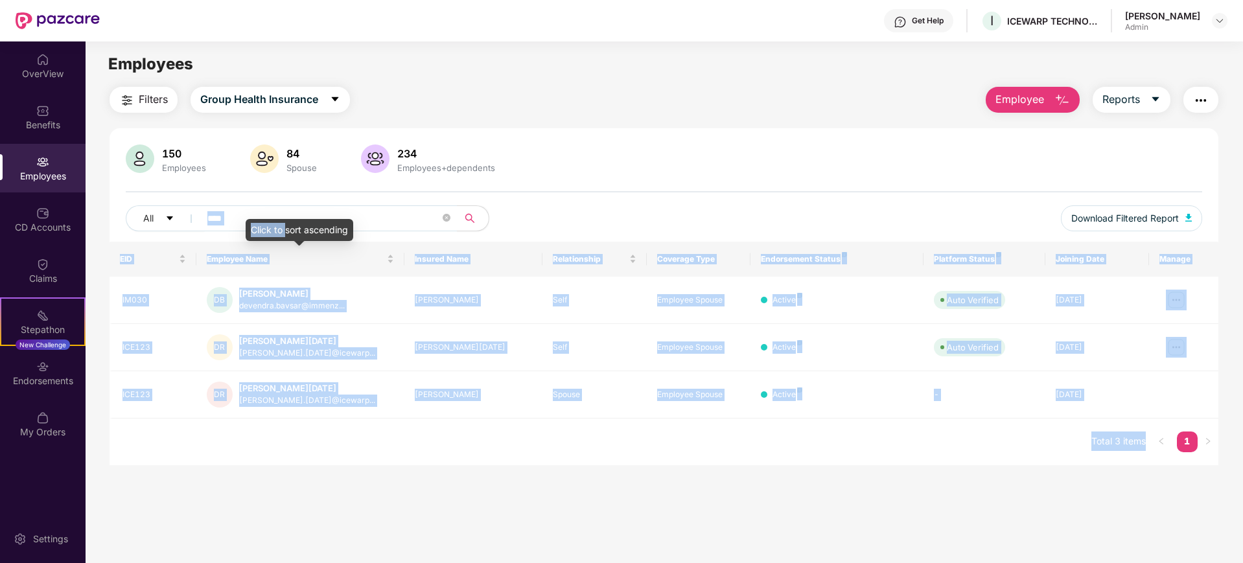
drag, startPoint x: 285, startPoint y: 228, endPoint x: 102, endPoint y: 193, distance: 185.5
click at [102, 193] on body "Get Help I ICEWARP TECHNOLOGIES PRIVATE LIMITED [PERSON_NAME] Admin OverView Be…" at bounding box center [621, 281] width 1243 height 563
click at [258, 218] on input "****" at bounding box center [323, 218] width 233 height 19
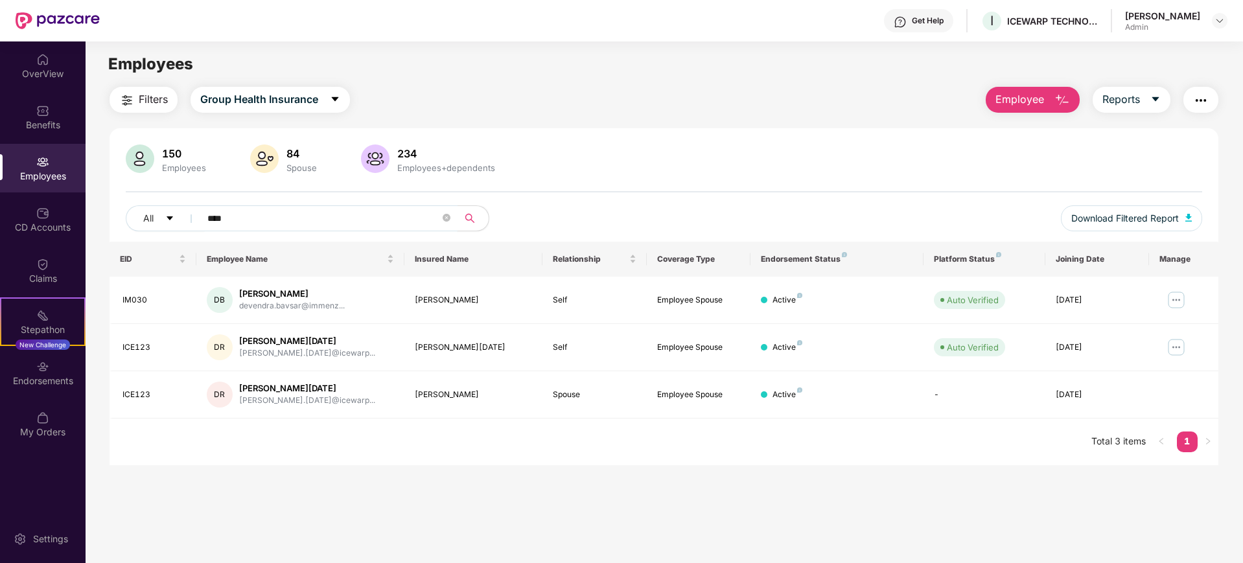
drag, startPoint x: 252, startPoint y: 218, endPoint x: 143, endPoint y: 200, distance: 111.0
click at [147, 202] on div "150 Employees 84 Spouse 234 Employees+dependents All **** Download Filtered Rep…" at bounding box center [664, 193] width 1109 height 97
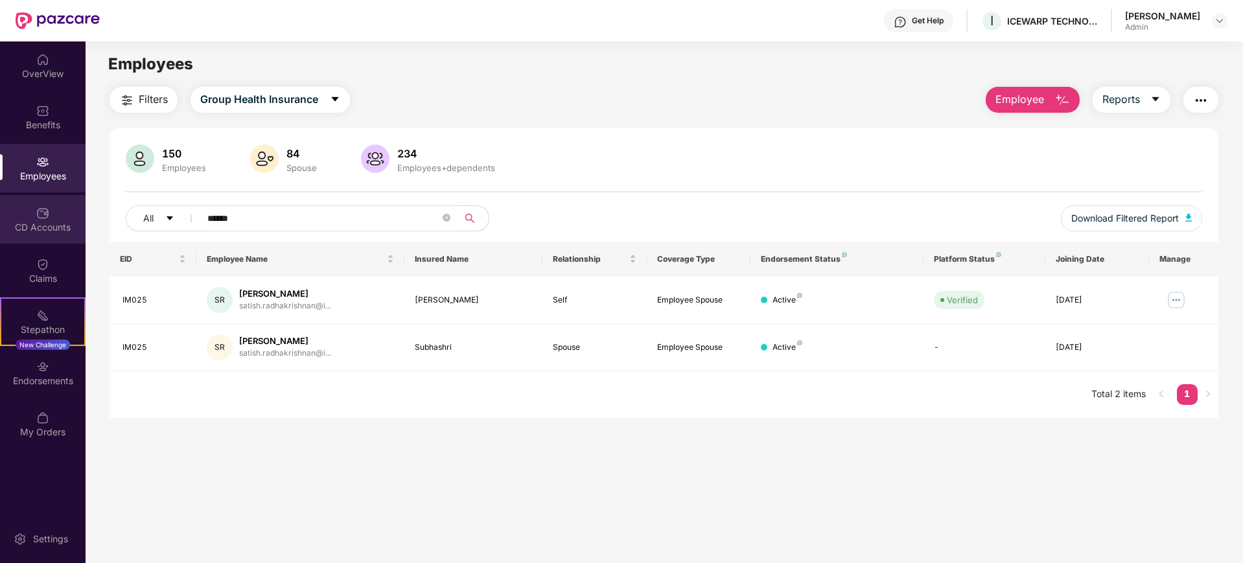
drag, startPoint x: 240, startPoint y: 224, endPoint x: 0, endPoint y: 226, distance: 239.9
click at [0, 226] on div "OverView Benefits Employees CD Accounts Claims Stepathon New Challenge Endorsem…" at bounding box center [621, 302] width 1243 height 522
type input "*****"
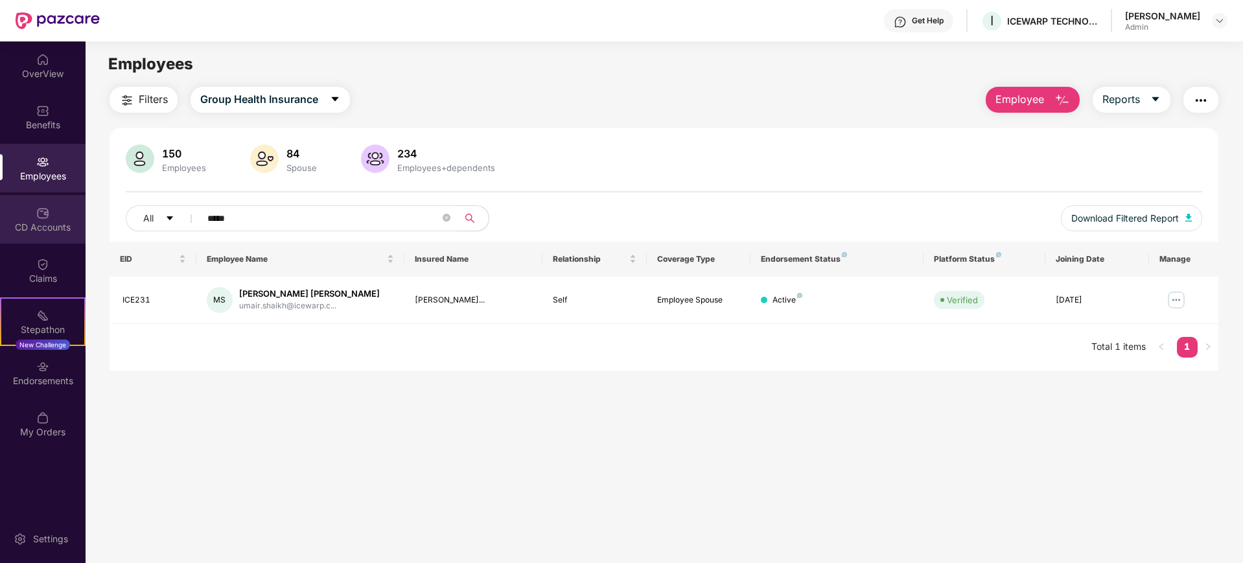
drag, startPoint x: 244, startPoint y: 220, endPoint x: 63, endPoint y: 231, distance: 181.9
click at [71, 231] on div "OverView Benefits Employees CD Accounts Claims Stepathon New Challenge Endorsem…" at bounding box center [621, 302] width 1243 height 522
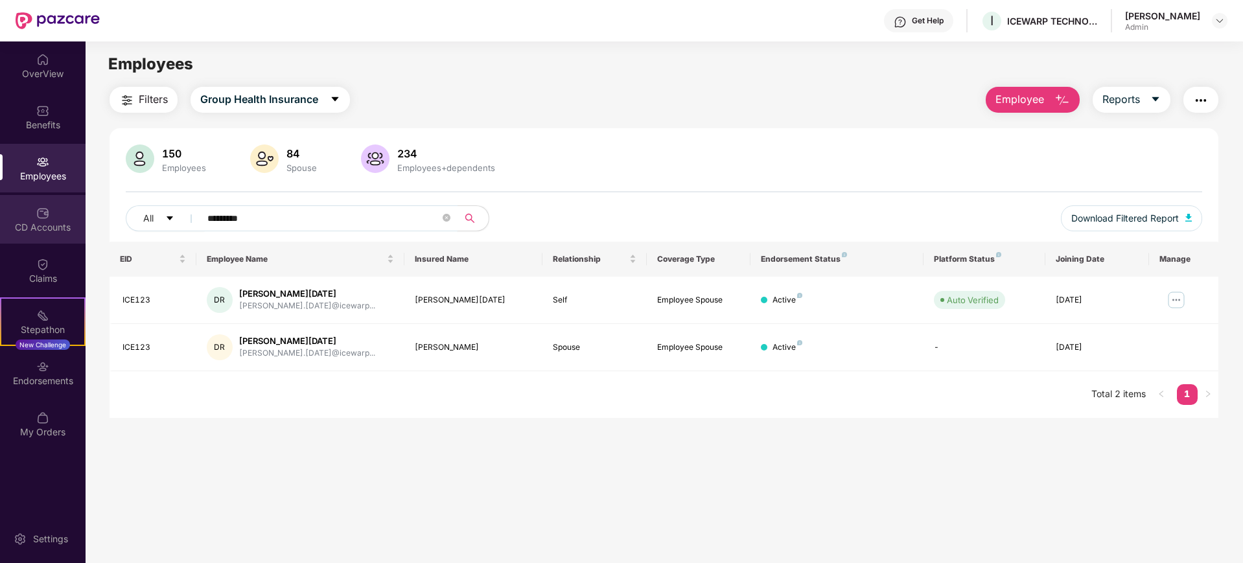
type input "********"
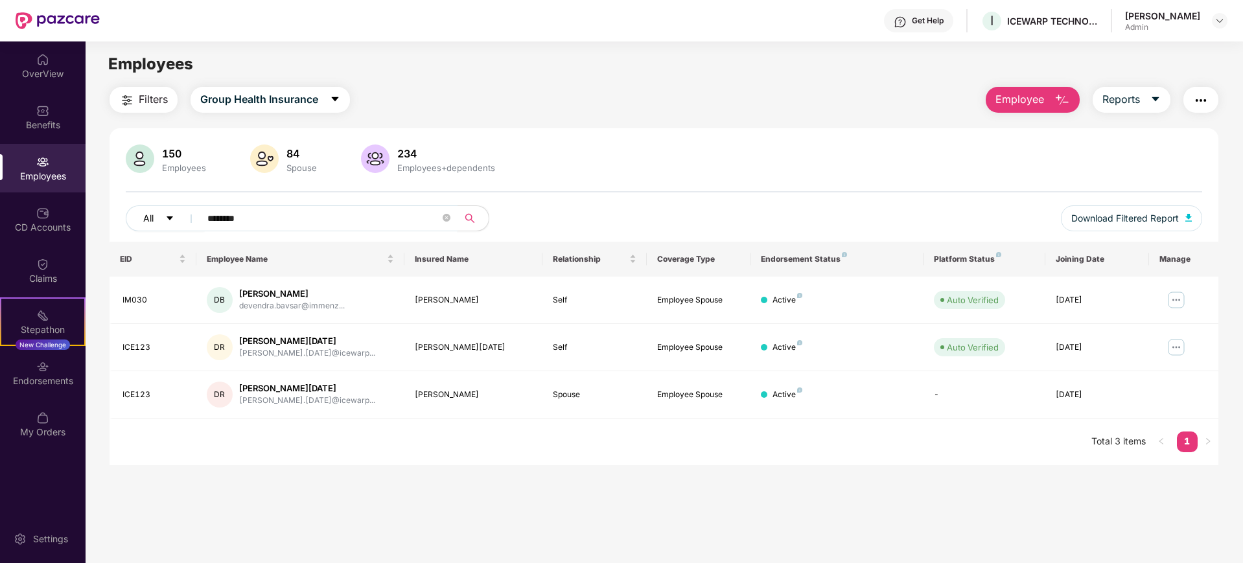
drag, startPoint x: 278, startPoint y: 213, endPoint x: 160, endPoint y: 227, distance: 118.9
click at [160, 227] on div "All ********" at bounding box center [440, 219] width 628 height 26
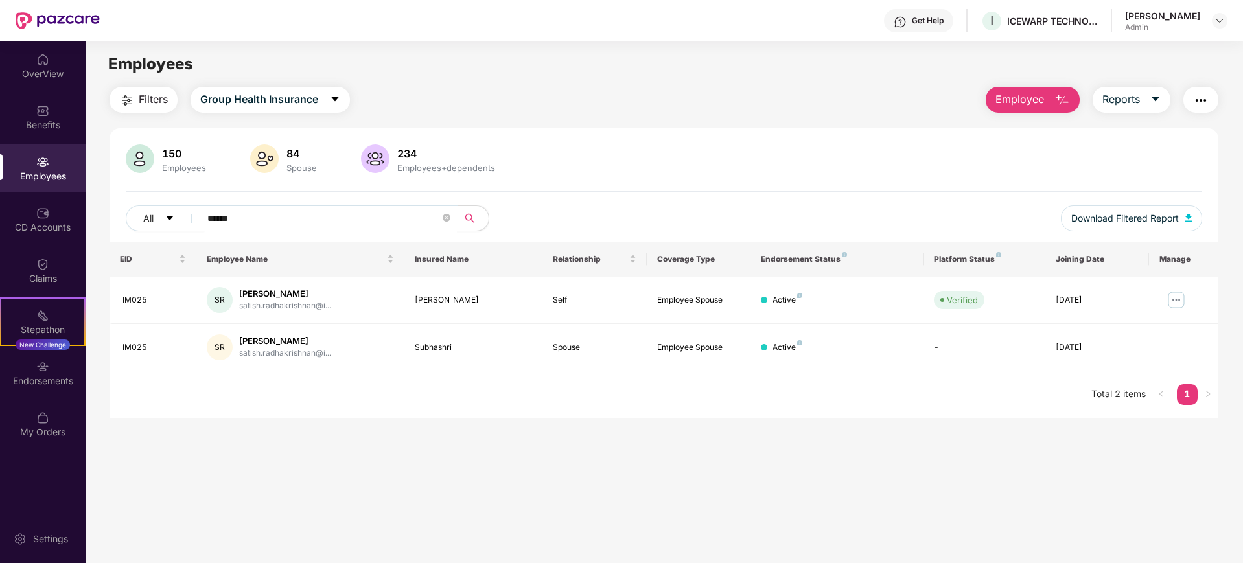
type input "******"
